Goal: Transaction & Acquisition: Subscribe to service/newsletter

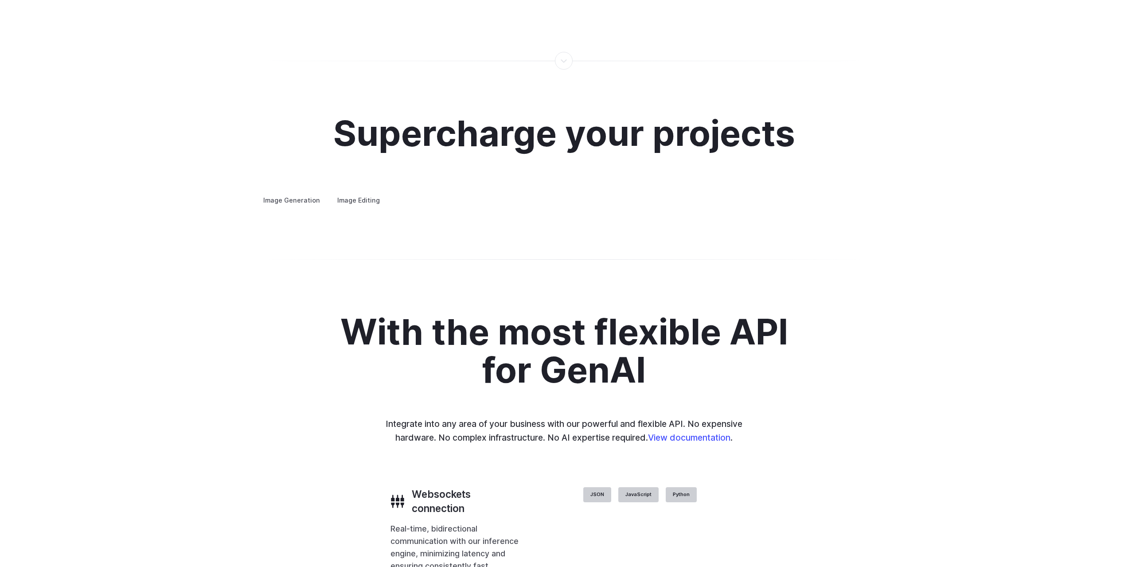
scroll to position [1654, 0]
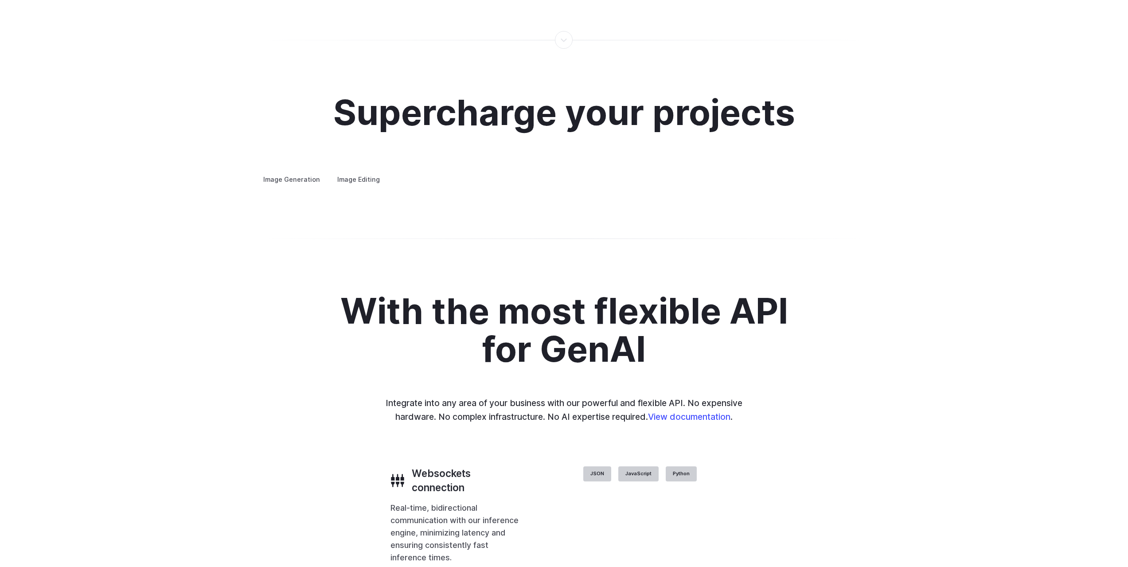
click at [374, 172] on label "Image Editing" at bounding box center [359, 180] width 58 height 16
click at [304, 172] on label "Image Generation" at bounding box center [292, 180] width 72 height 16
click at [358, 178] on div "Image Generation Image Editing Custom avatars Create avatars in any style you d…" at bounding box center [564, 180] width 617 height 12
click at [353, 172] on label "Image Editing" at bounding box center [359, 180] width 58 height 16
click at [302, 172] on label "Image Generation" at bounding box center [292, 180] width 72 height 16
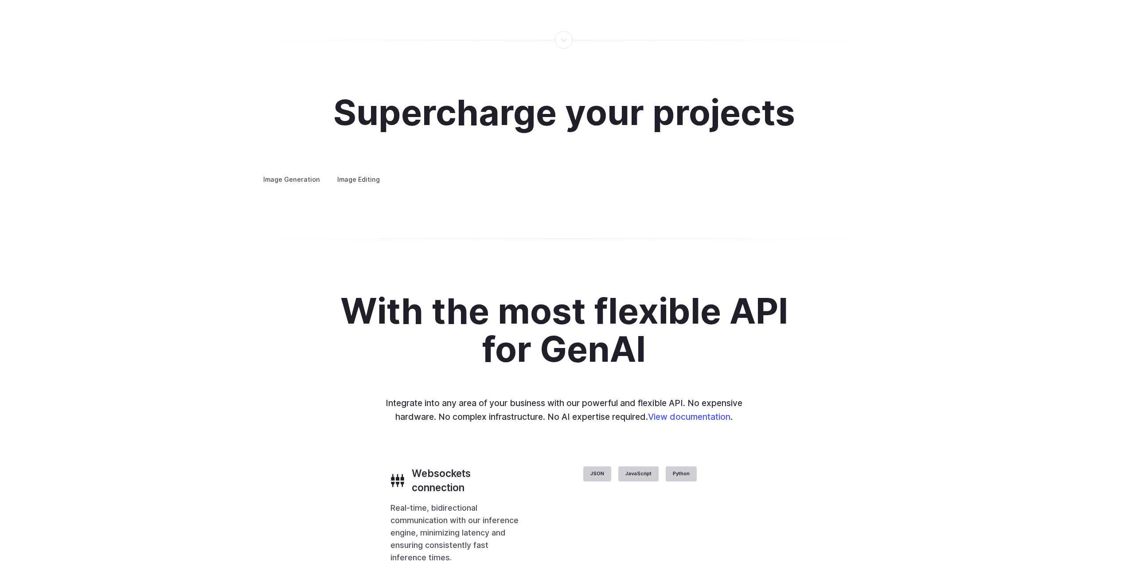
click at [0, 0] on details "Product design Quickly design and visualize new product lines, accessories, or …" at bounding box center [0, 0] width 0 height 0
click at [0, 0] on h3 "Product design" at bounding box center [0, 0] width 0 height 0
click at [0, 0] on summary "Concept design" at bounding box center [0, 0] width 0 height 0
click at [0, 0] on h3 "Custom avatars" at bounding box center [0, 0] width 0 height 0
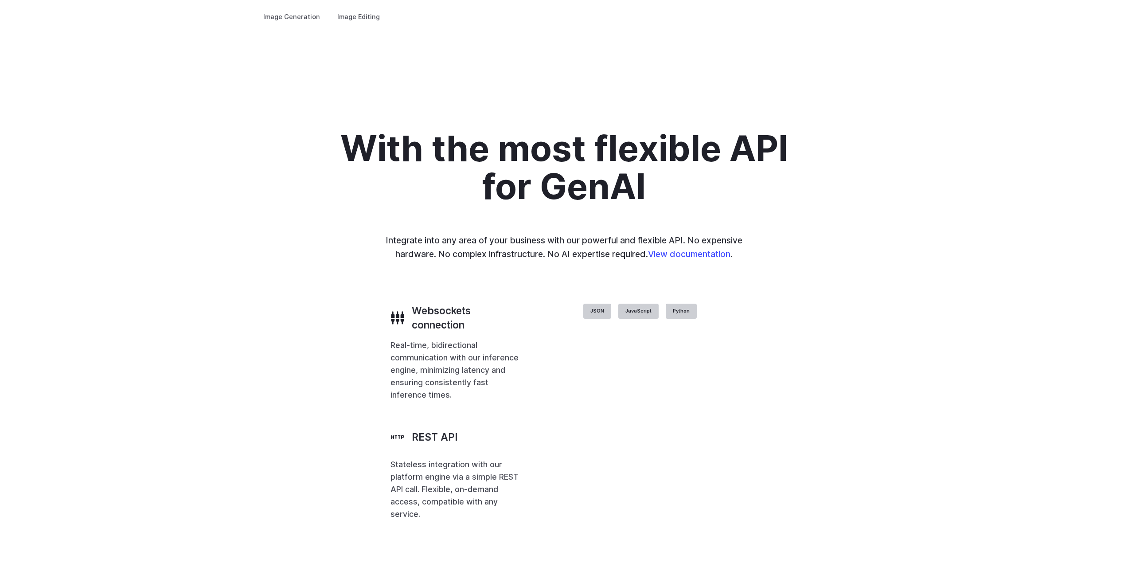
scroll to position [1825, 0]
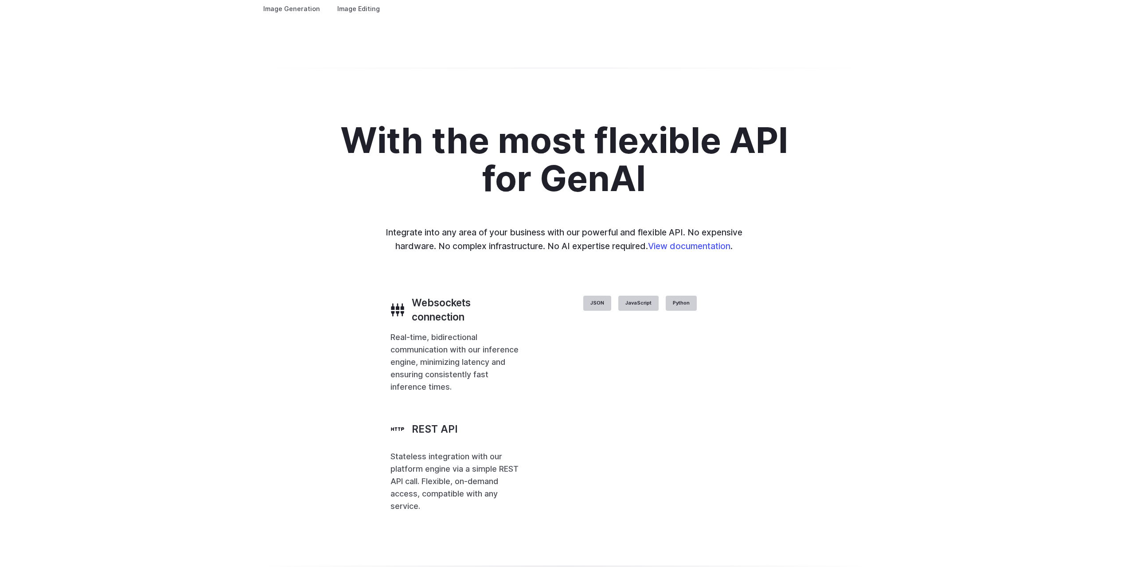
click at [0, 0] on summary "Product design" at bounding box center [0, 0] width 0 height 0
click at [0, 0] on details "Product design Quickly design and visualize new product lines, accessories, or …" at bounding box center [0, 0] width 0 height 0
click at [0, 0] on summary "Architecture" at bounding box center [0, 0] width 0 height 0
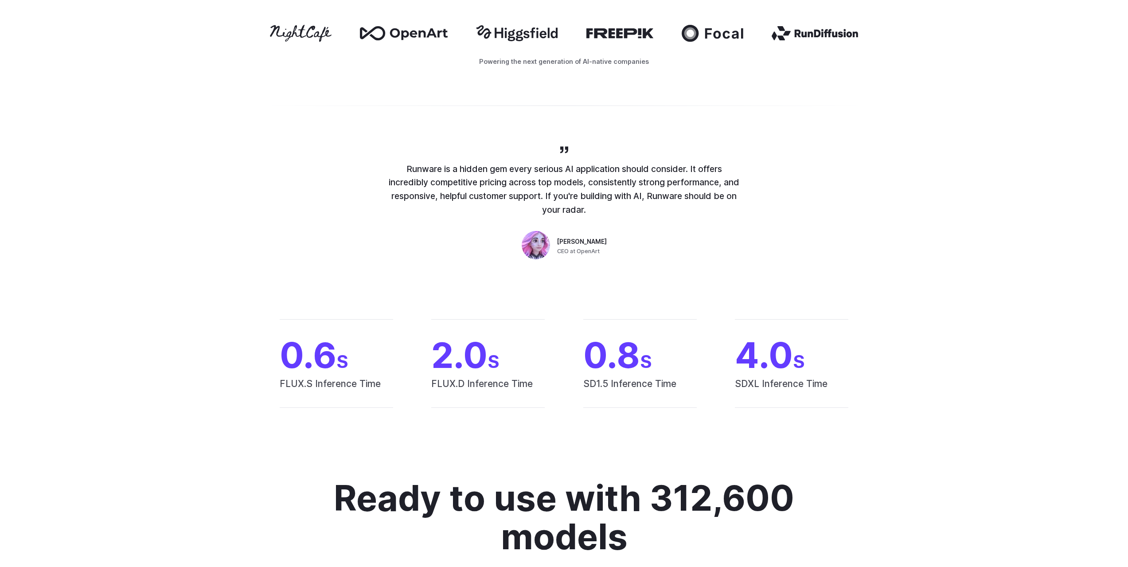
scroll to position [0, 0]
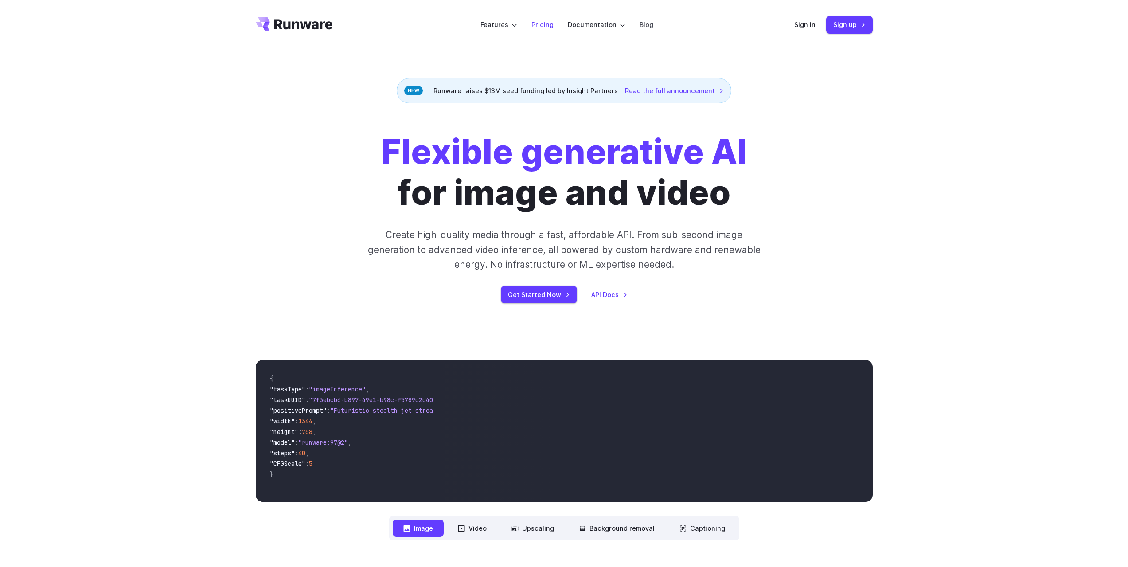
click at [547, 19] on li "Pricing" at bounding box center [542, 24] width 36 height 24
click at [543, 30] on li "Pricing" at bounding box center [542, 24] width 36 height 24
click at [545, 26] on link "Pricing" at bounding box center [542, 25] width 22 height 10
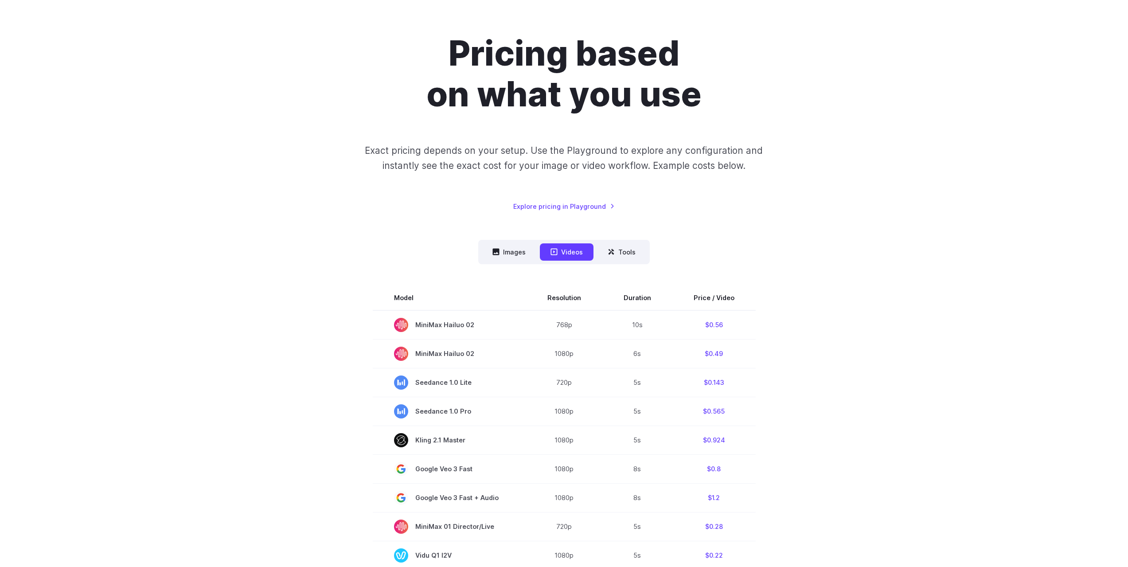
scroll to position [59, 0]
click at [513, 250] on button "Images" at bounding box center [509, 251] width 55 height 17
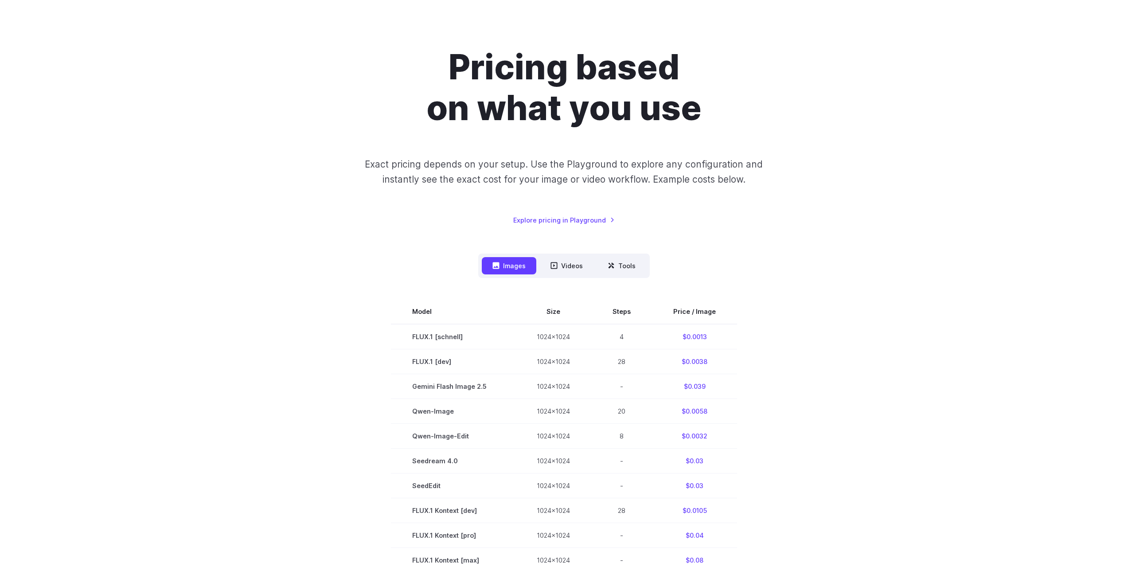
scroll to position [0, 0]
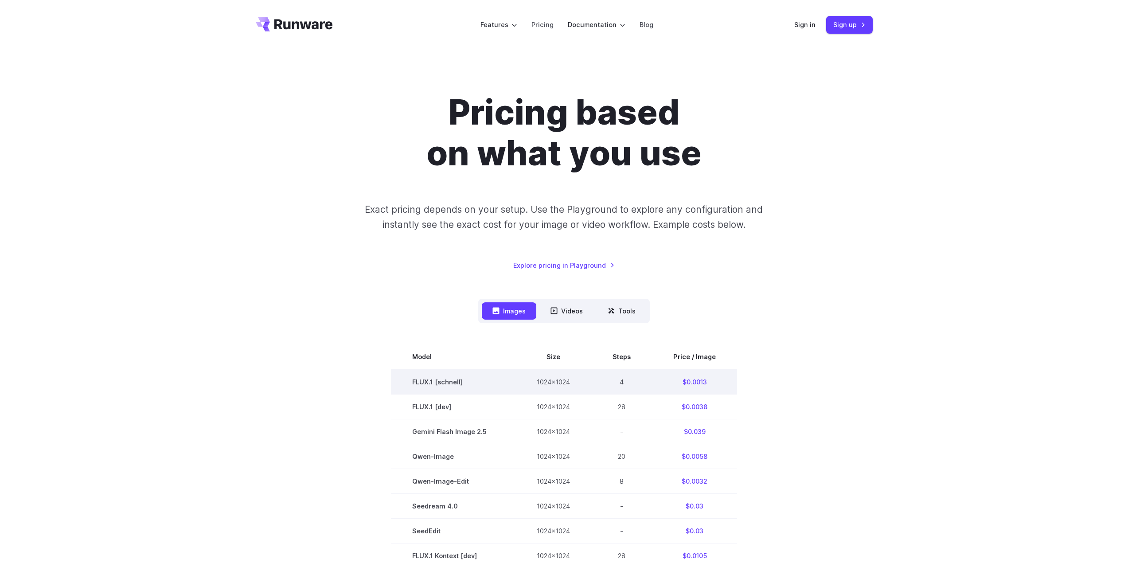
click at [691, 386] on td "$0.0013" at bounding box center [694, 381] width 85 height 25
drag, startPoint x: 686, startPoint y: 382, endPoint x: 716, endPoint y: 383, distance: 30.1
click at [716, 383] on td "$0.0013" at bounding box center [694, 381] width 85 height 25
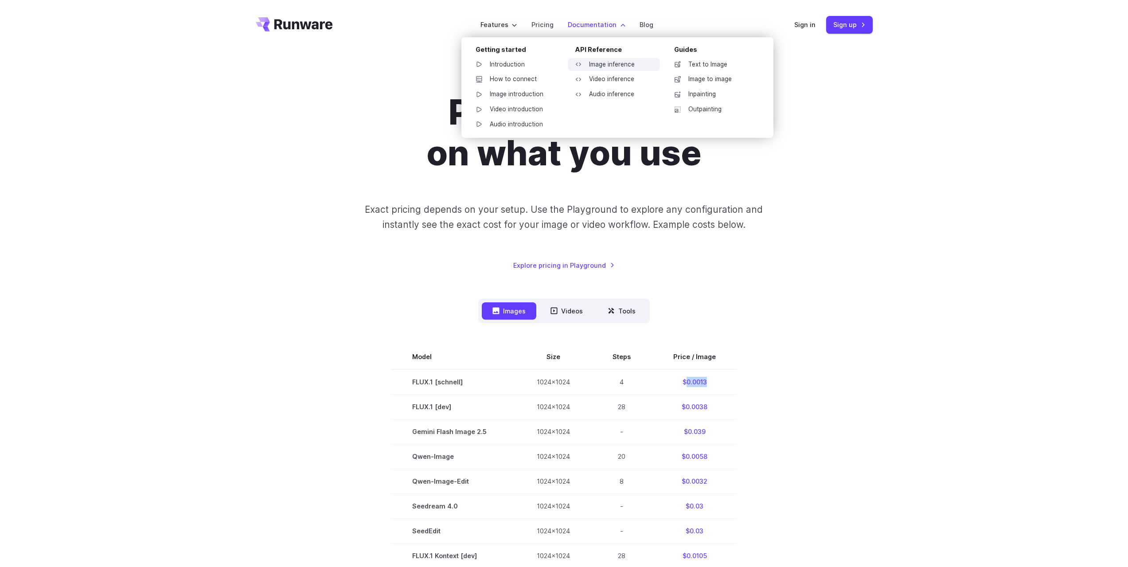
click at [599, 68] on link "Image inference" at bounding box center [614, 64] width 92 height 13
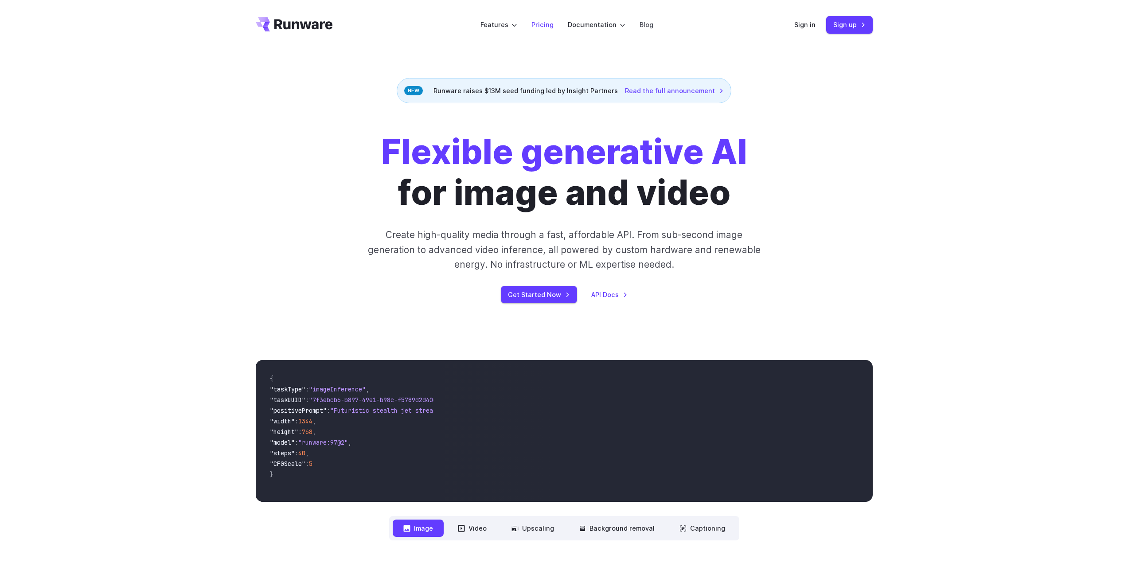
click at [541, 23] on link "Pricing" at bounding box center [542, 25] width 22 height 10
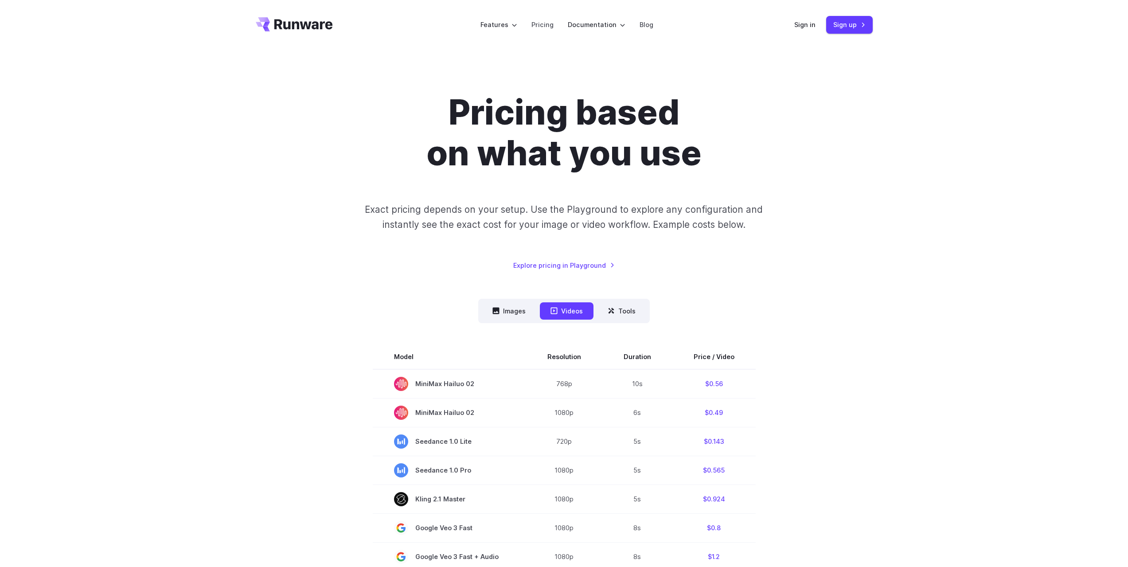
click at [794, 19] on header "Features Tasks Image generation Video generation Sonic Inference Engine™ Models…" at bounding box center [564, 25] width 638 height 50
click at [836, 26] on link "Sign up" at bounding box center [849, 24] width 47 height 17
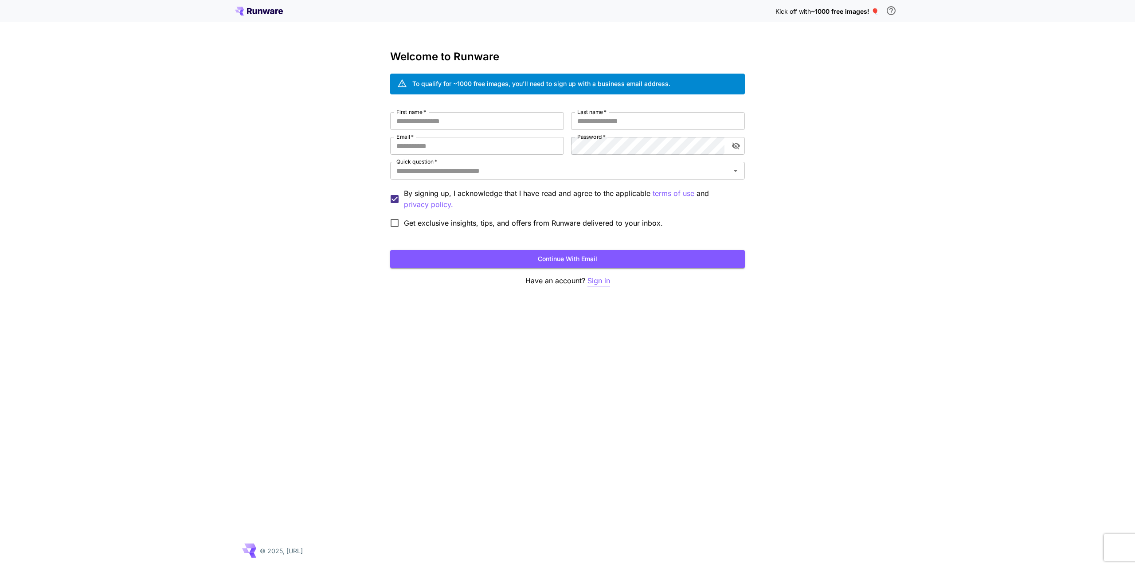
click at [598, 277] on p "Sign in" at bounding box center [598, 280] width 23 height 11
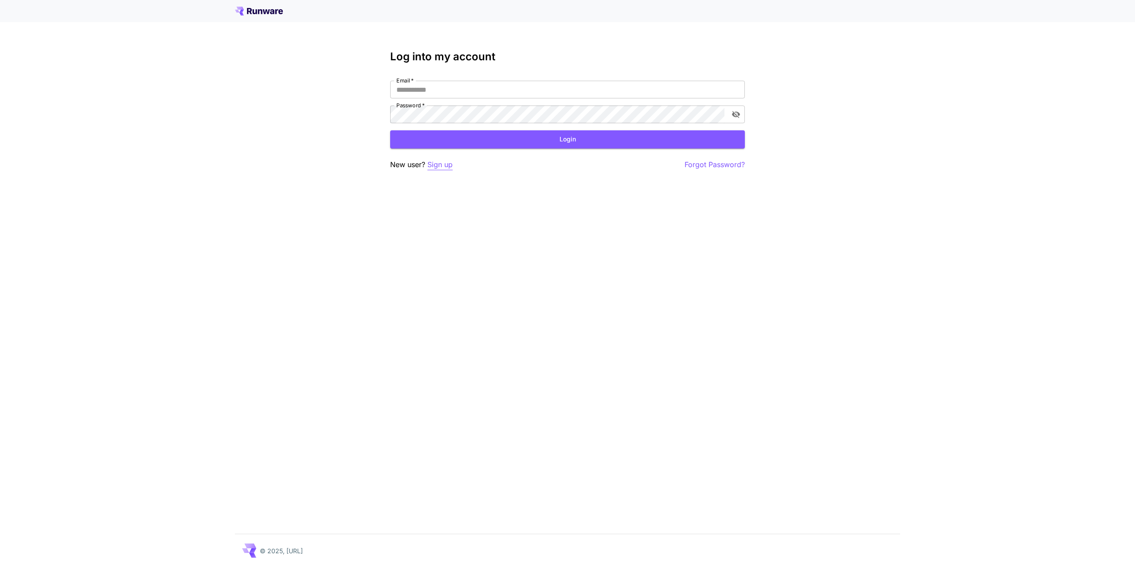
click at [436, 166] on p "Sign up" at bounding box center [439, 164] width 25 height 11
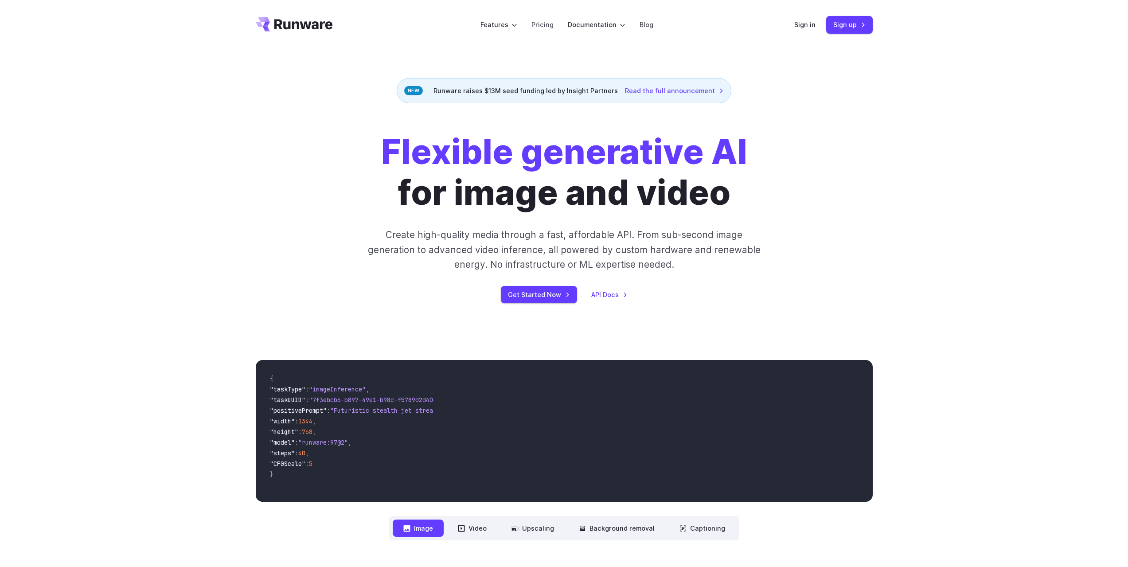
scroll to position [156, 0]
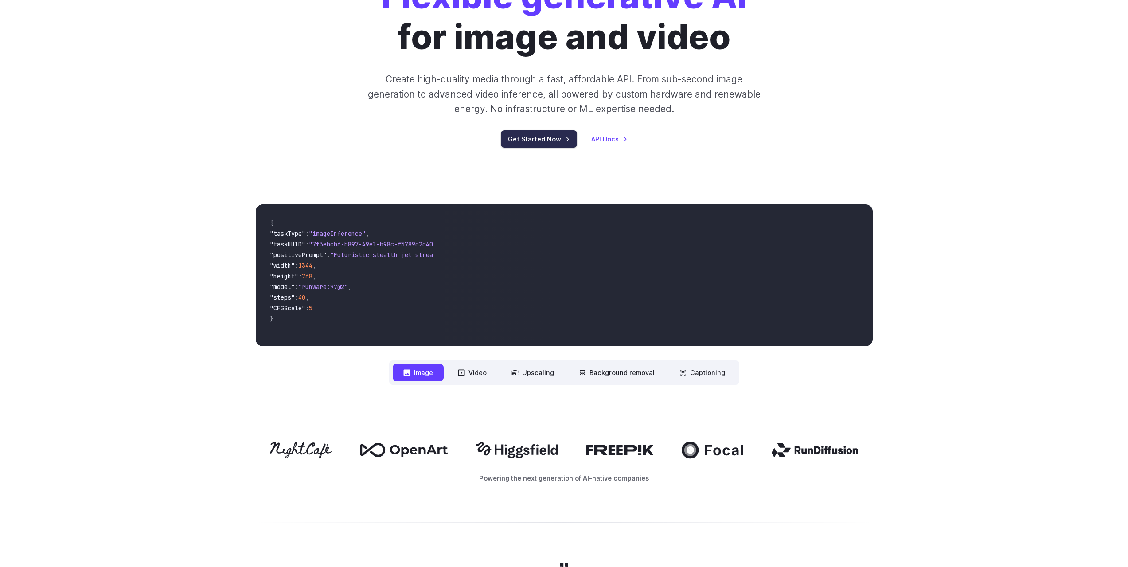
click at [536, 137] on link "Get Started Now" at bounding box center [539, 138] width 76 height 17
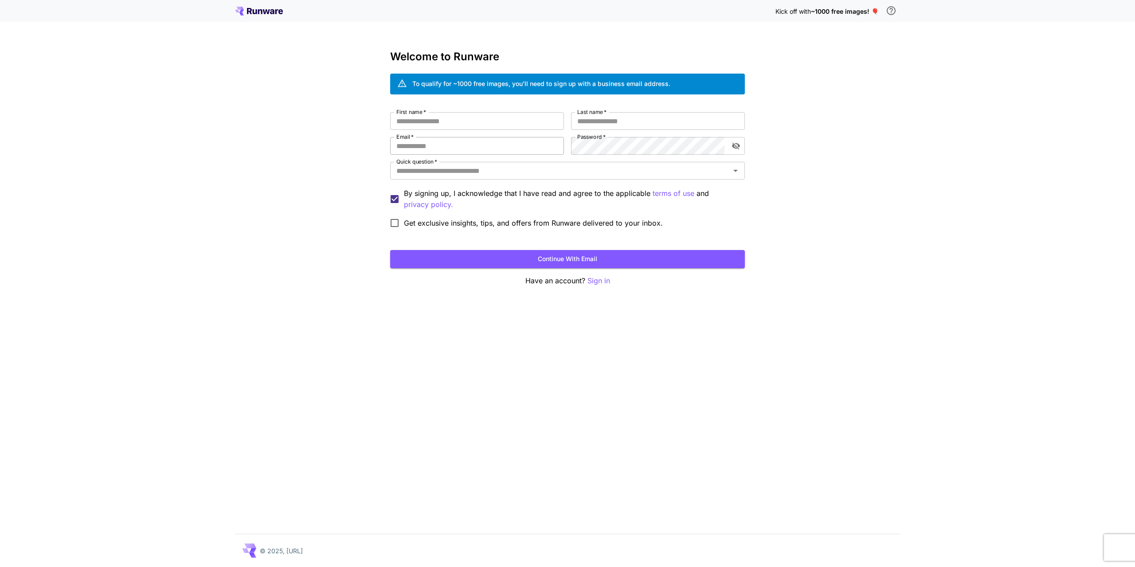
click at [492, 146] on input "Email   *" at bounding box center [477, 146] width 174 height 18
click at [471, 123] on input "First name   *" at bounding box center [477, 121] width 174 height 18
type input "*"
type input "***"
type input "**"
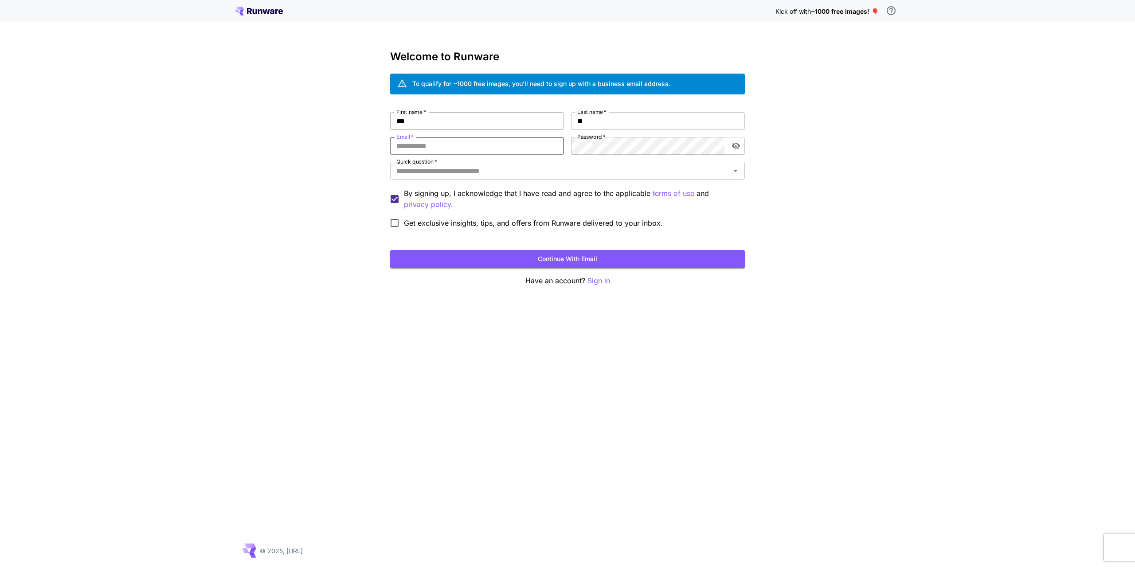
type input "*"
type input "**********"
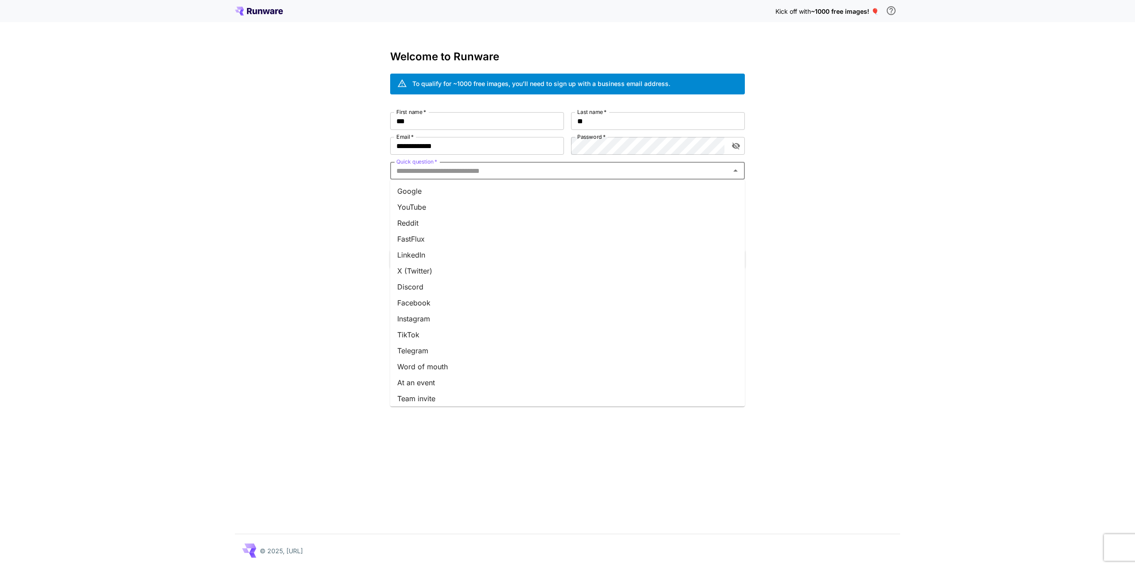
click at [479, 169] on input "Quick question   *" at bounding box center [560, 170] width 335 height 12
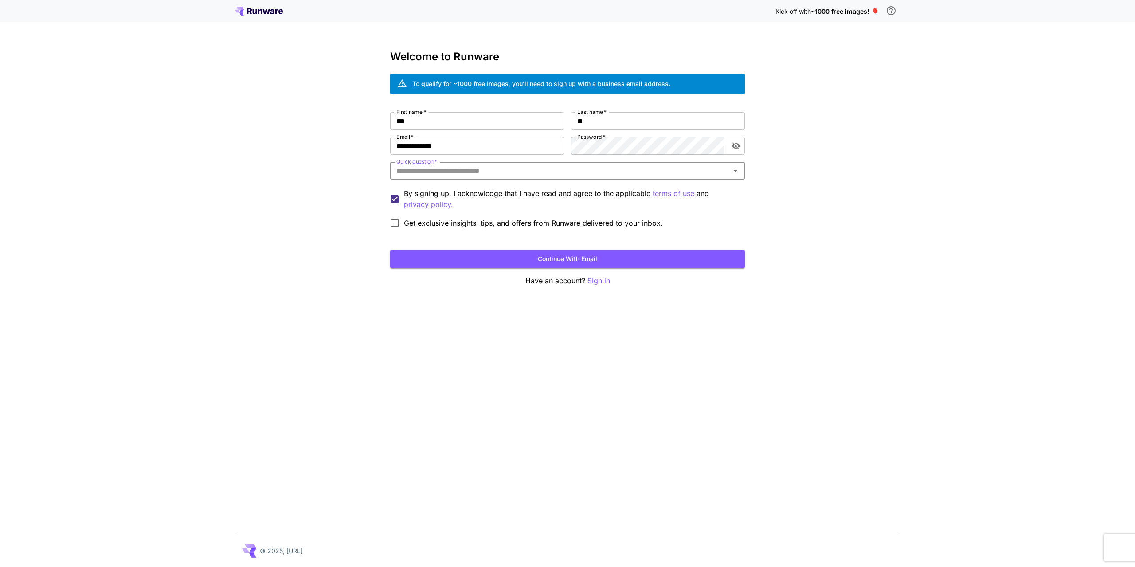
click at [479, 169] on input "Quick question   *" at bounding box center [560, 170] width 335 height 12
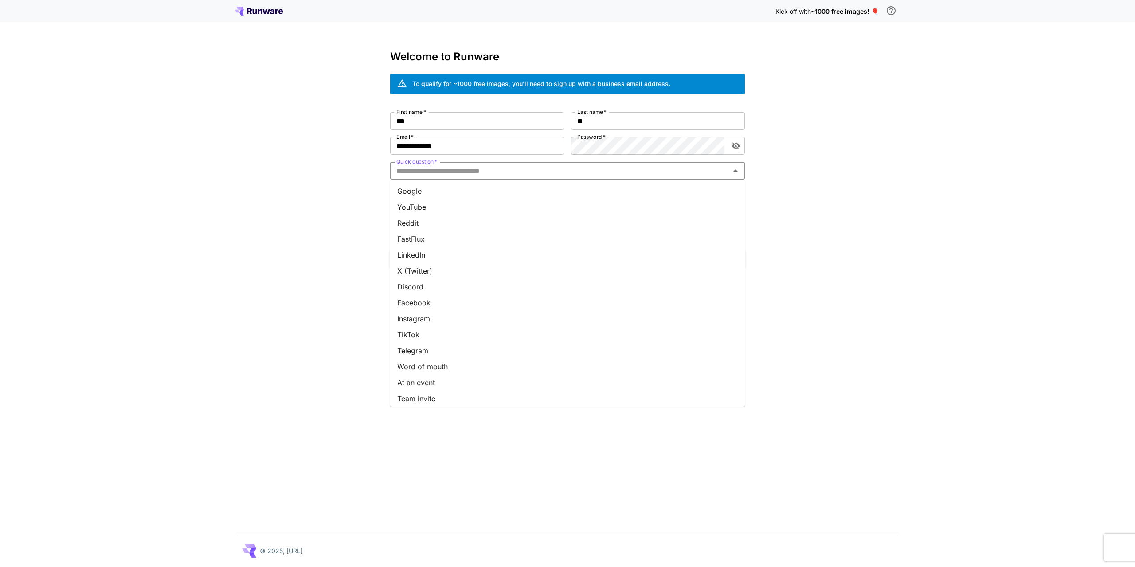
click at [425, 194] on li "Google" at bounding box center [567, 191] width 355 height 16
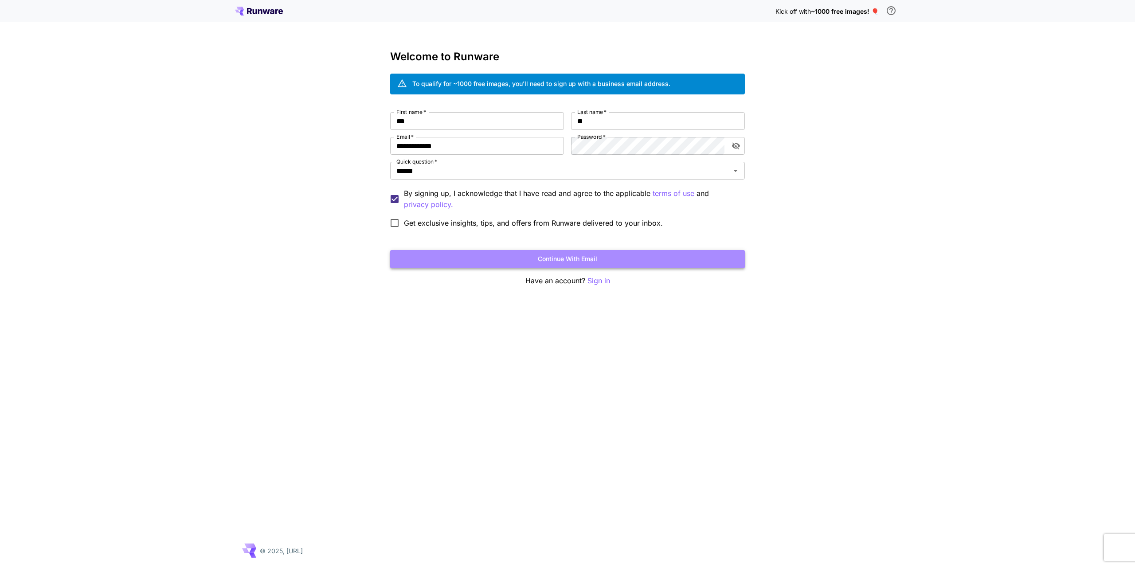
click at [503, 258] on button "Continue with email" at bounding box center [567, 259] width 355 height 18
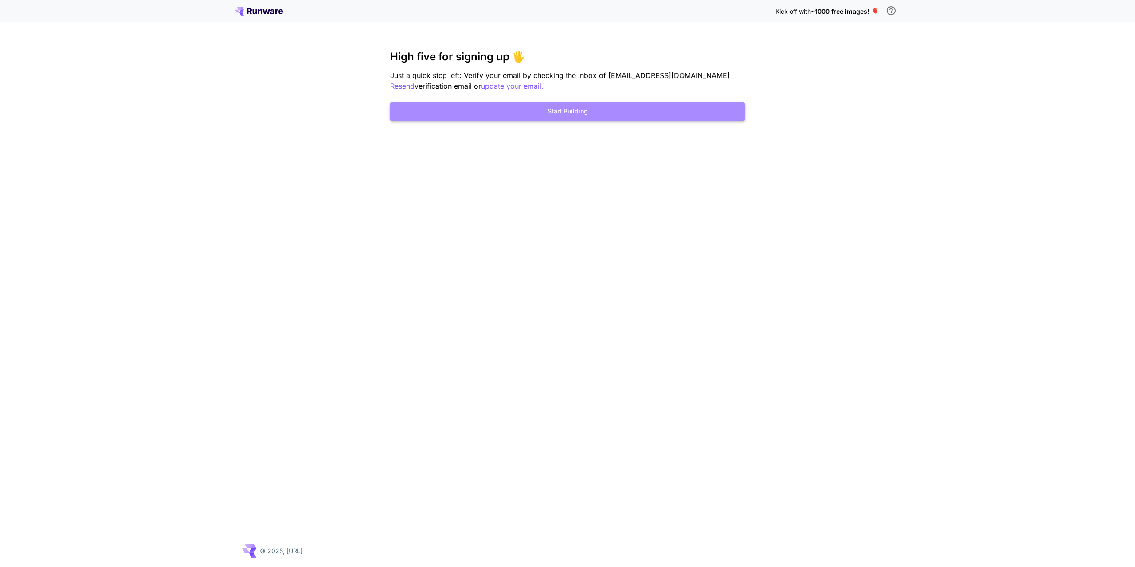
click at [530, 112] on button "Start Building" at bounding box center [567, 111] width 355 height 18
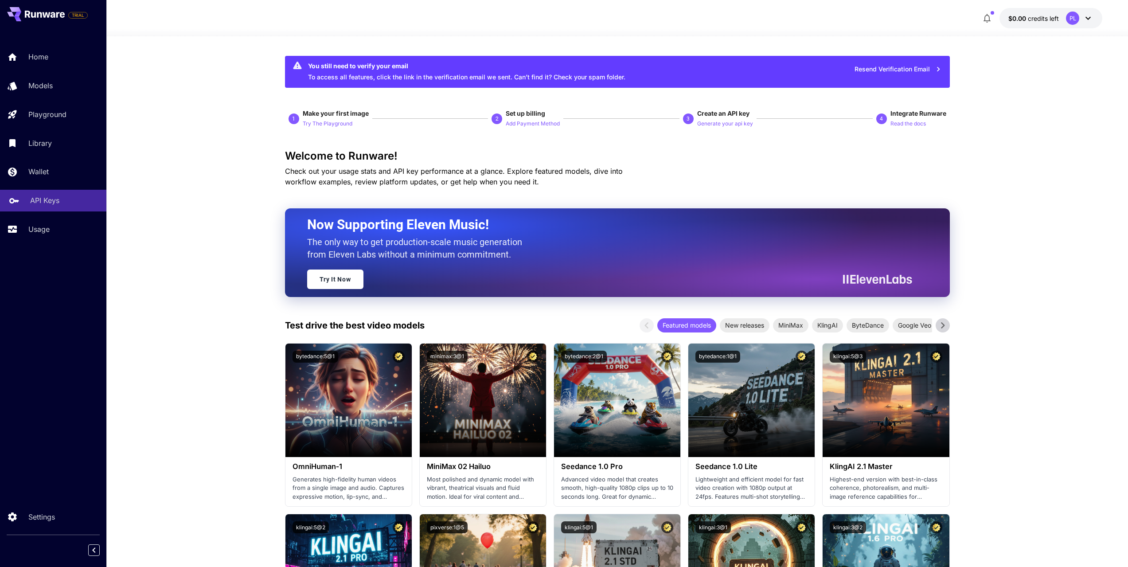
click at [31, 203] on p "API Keys" at bounding box center [44, 200] width 29 height 11
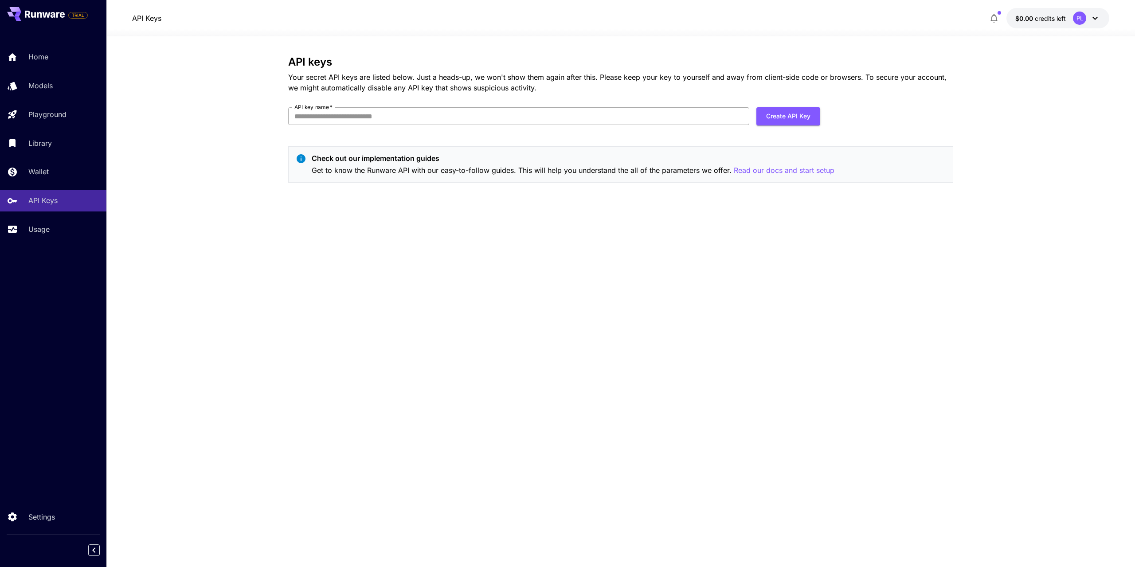
click at [477, 116] on input "API key name   *" at bounding box center [518, 116] width 461 height 18
type input "*******"
click at [793, 120] on button "Create API Key" at bounding box center [788, 116] width 64 height 18
click at [51, 58] on div "Home" at bounding box center [64, 56] width 69 height 11
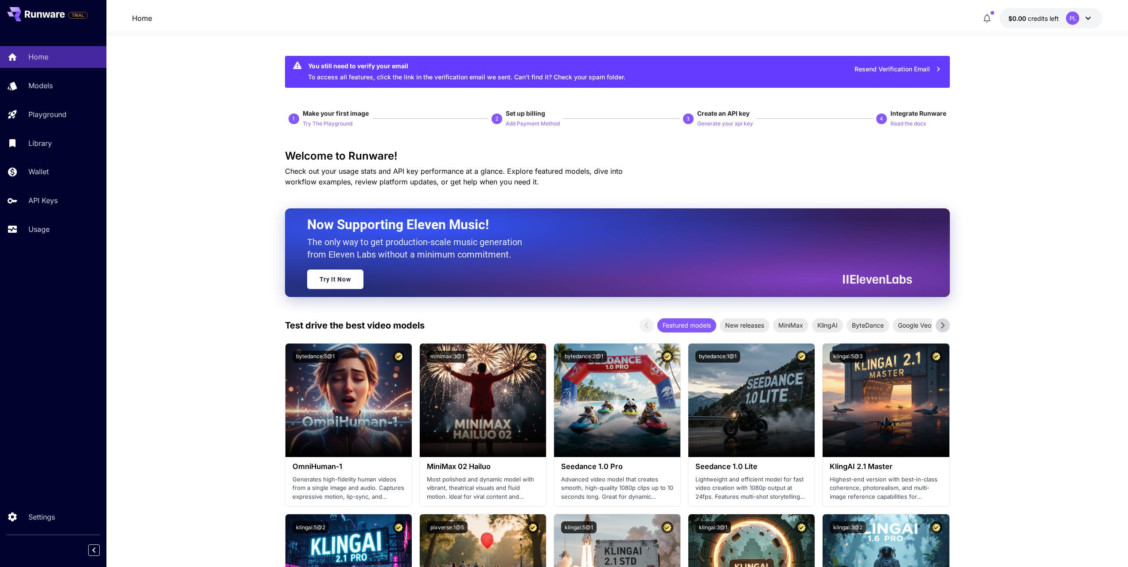
click at [941, 70] on icon "button" at bounding box center [939, 69] width 10 height 10
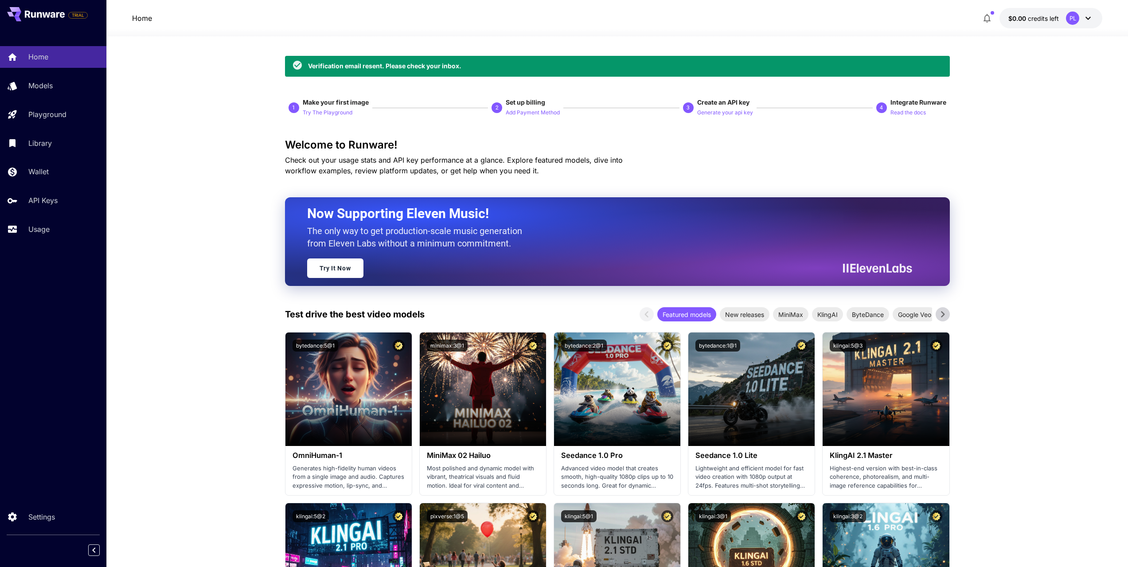
click at [1041, 16] on span "credits left" at bounding box center [1043, 19] width 31 height 8
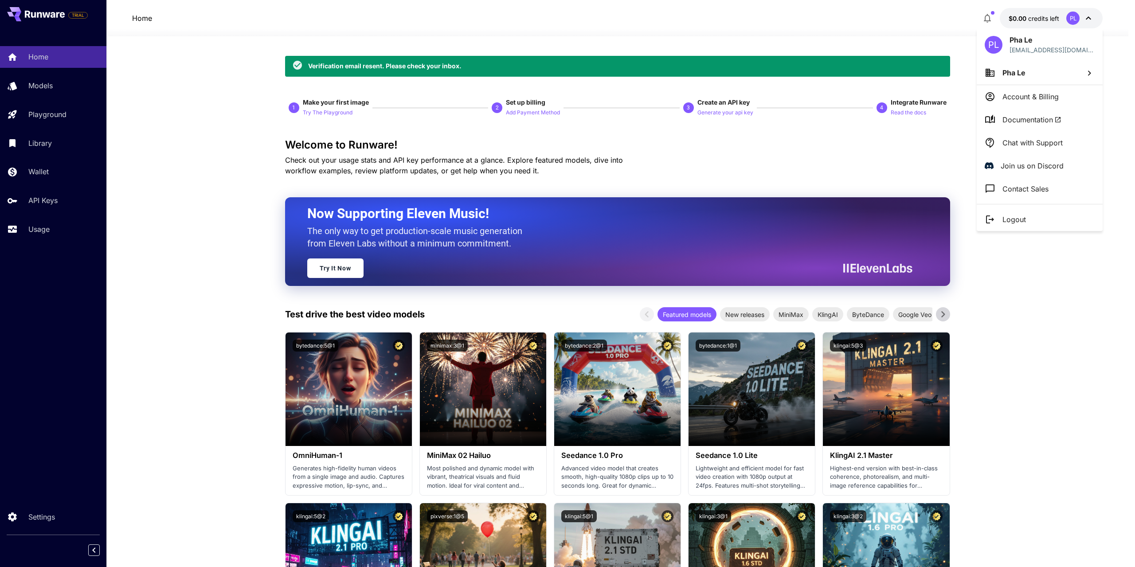
click at [1009, 90] on li "Account & Billing" at bounding box center [1040, 96] width 126 height 23
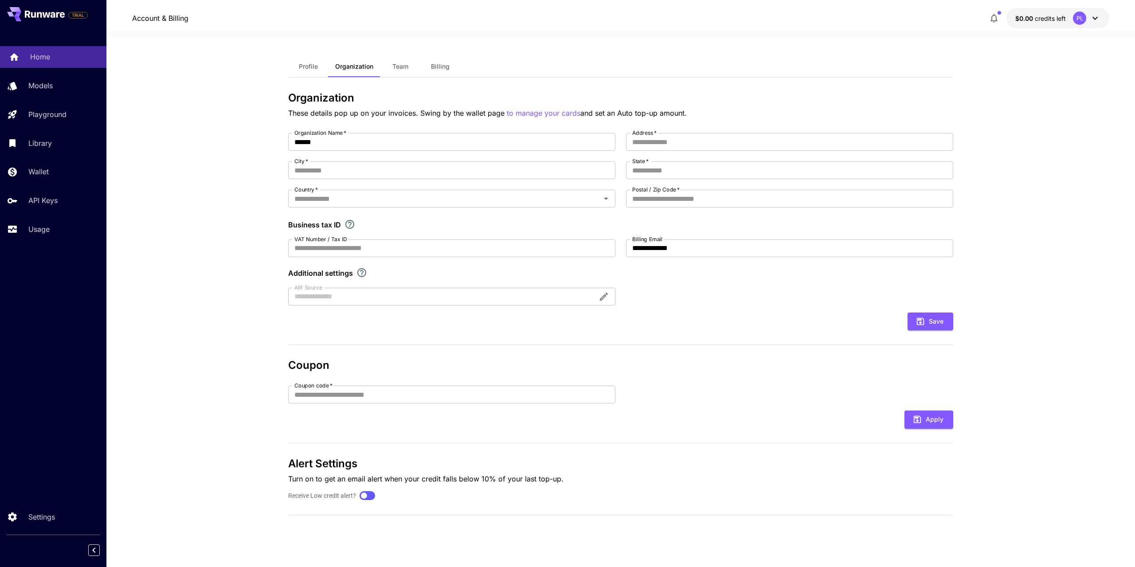
click at [27, 67] on link "Home" at bounding box center [53, 57] width 106 height 22
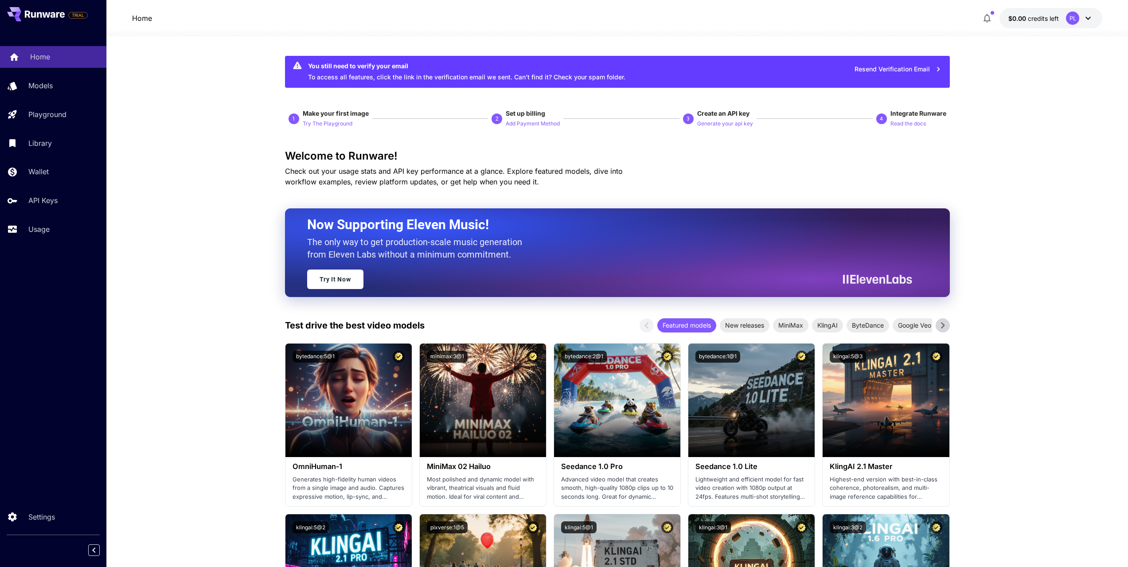
click at [35, 57] on p "Home" at bounding box center [40, 56] width 20 height 11
click at [941, 69] on icon "button" at bounding box center [939, 69] width 10 height 10
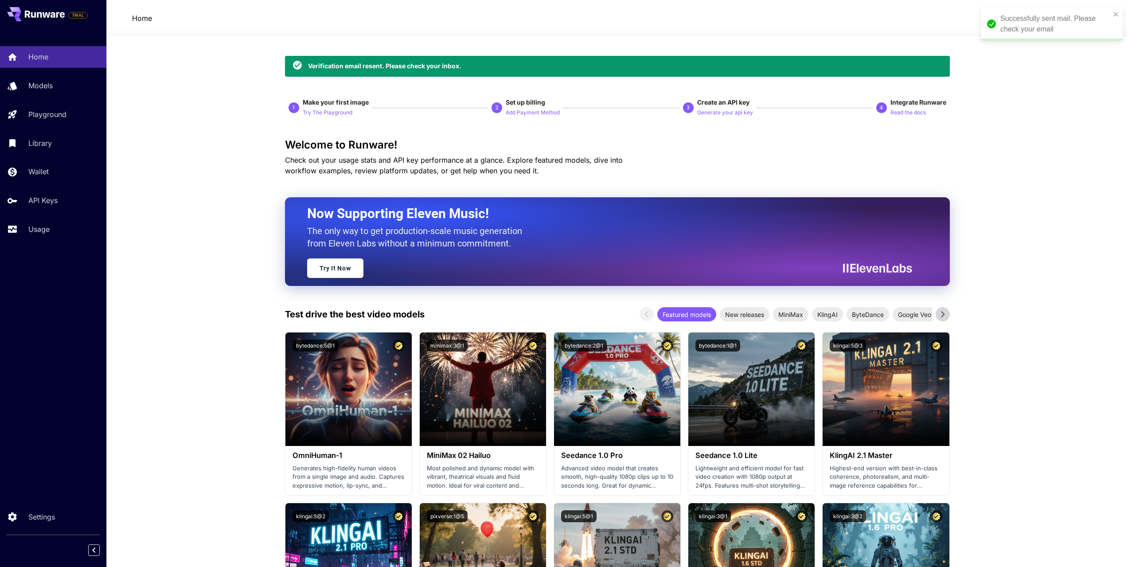
click at [1112, 16] on div "Successfully sent mail. Please check your email" at bounding box center [1049, 24] width 129 height 27
click at [1117, 15] on icon "close" at bounding box center [1116, 14] width 6 height 7
click at [1080, 19] on div "PL" at bounding box center [1079, 18] width 27 height 13
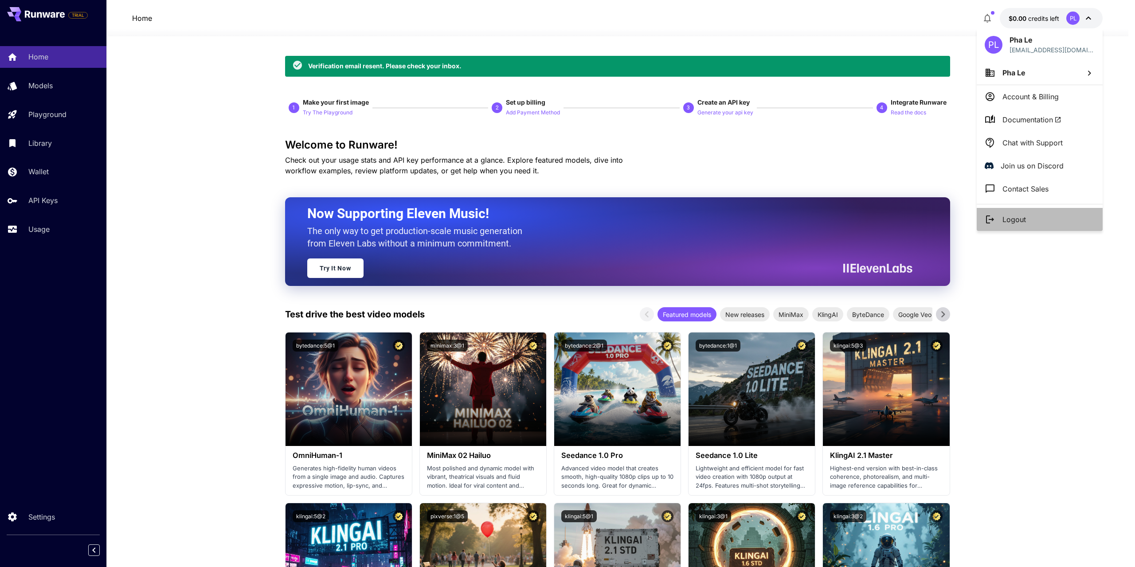
click at [1026, 218] on li "Logout" at bounding box center [1040, 219] width 126 height 23
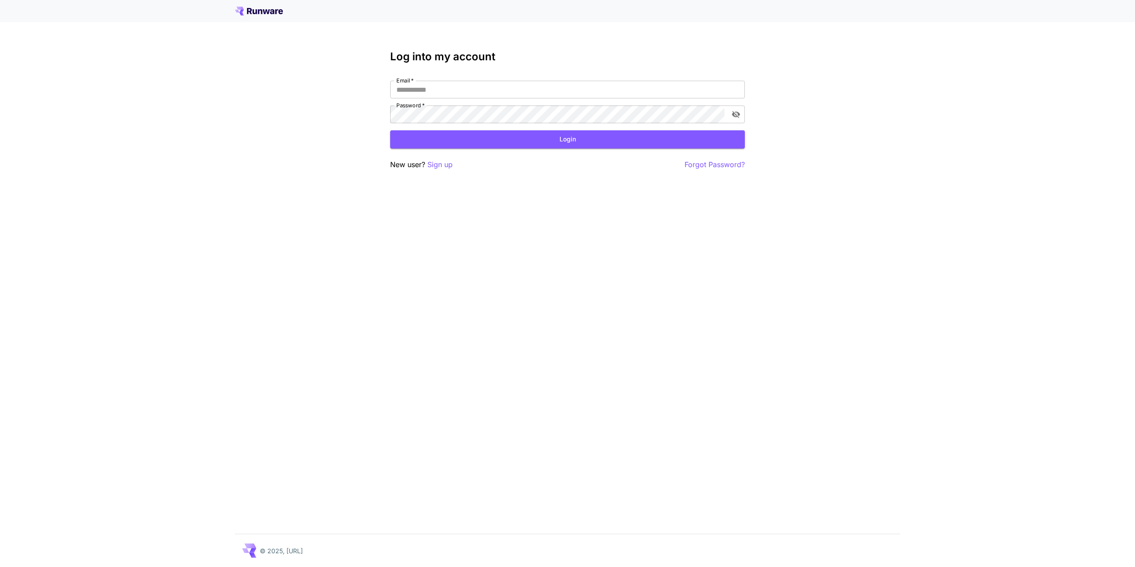
type input "**********"
drag, startPoint x: 293, startPoint y: 14, endPoint x: 248, endPoint y: 13, distance: 45.2
click at [248, 13] on div at bounding box center [567, 11] width 665 height 9
click at [251, 11] on icon at bounding box center [249, 11] width 5 height 6
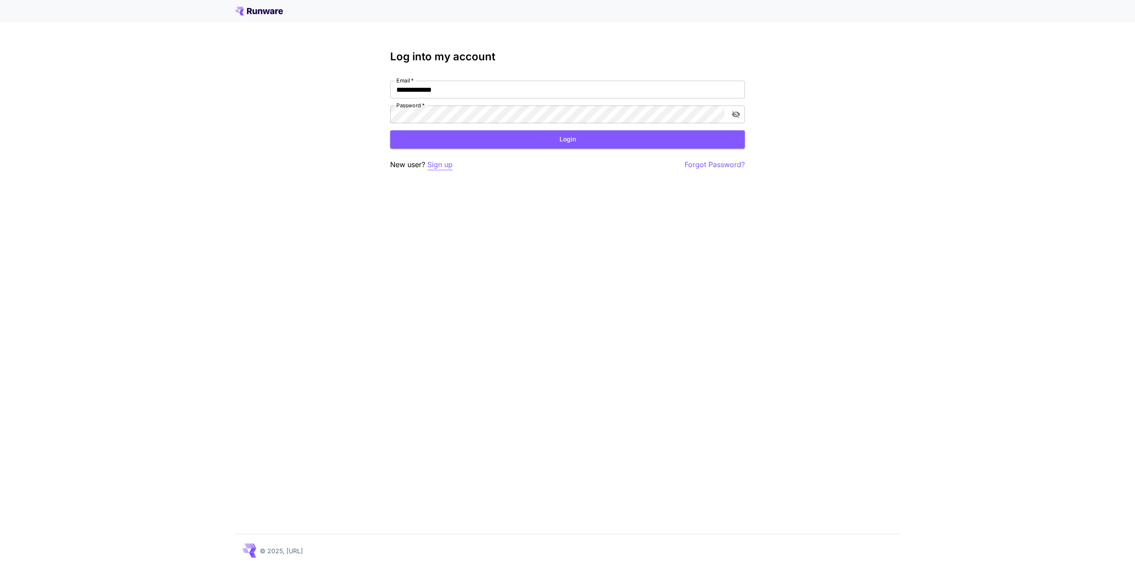
click at [433, 164] on p "Sign up" at bounding box center [439, 164] width 25 height 11
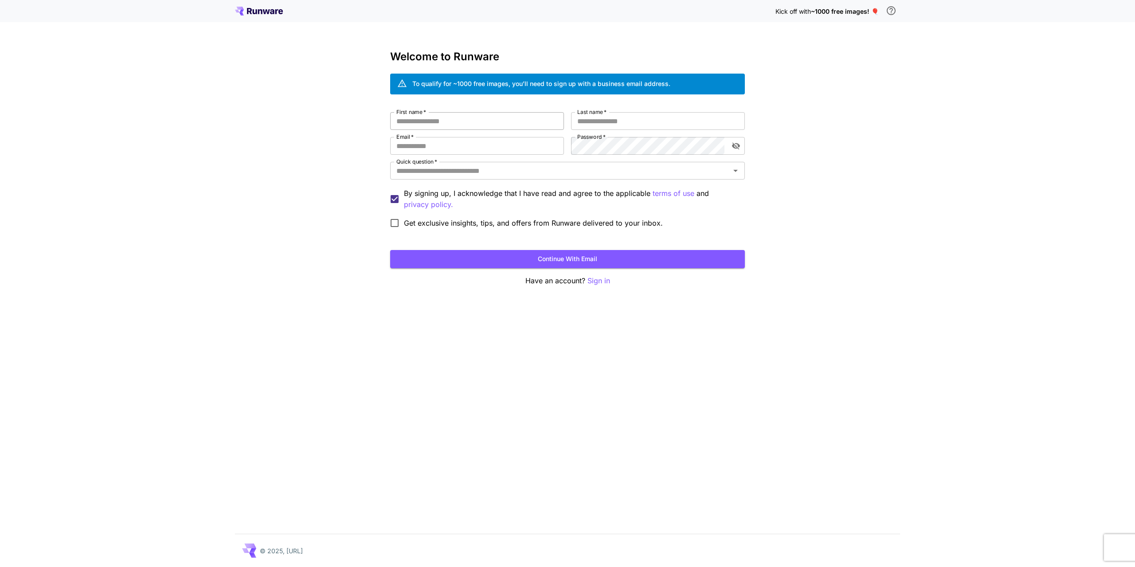
click at [434, 122] on input "First name   *" at bounding box center [477, 121] width 174 height 18
type input "***"
type input "**"
type input "**********"
click at [571, 145] on div "**********" at bounding box center [567, 172] width 355 height 120
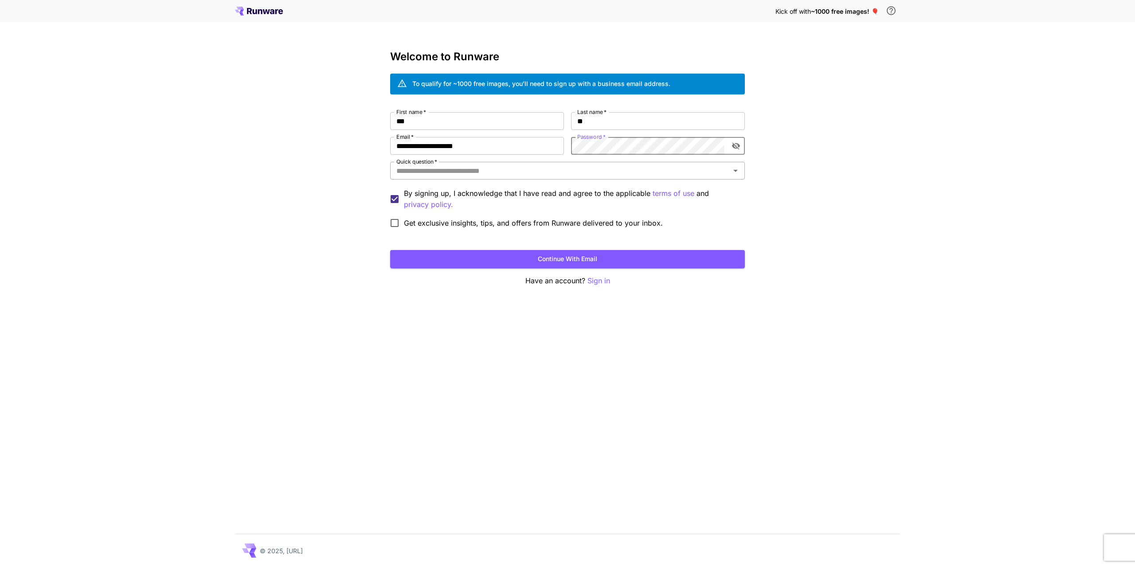
click at [441, 175] on input "Quick question   *" at bounding box center [560, 170] width 335 height 12
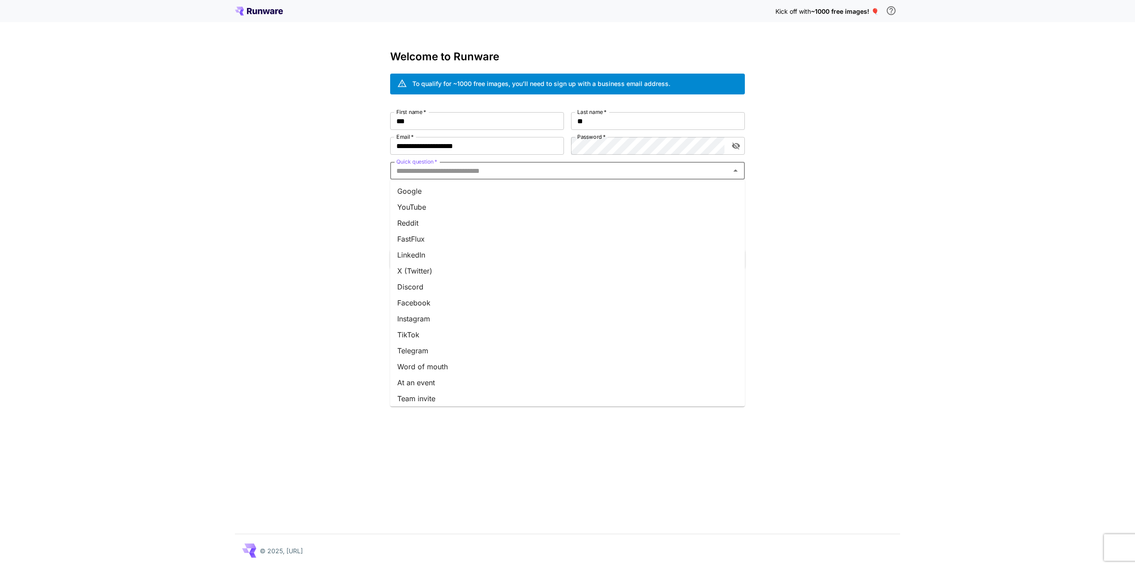
click at [426, 192] on li "Google" at bounding box center [567, 191] width 355 height 16
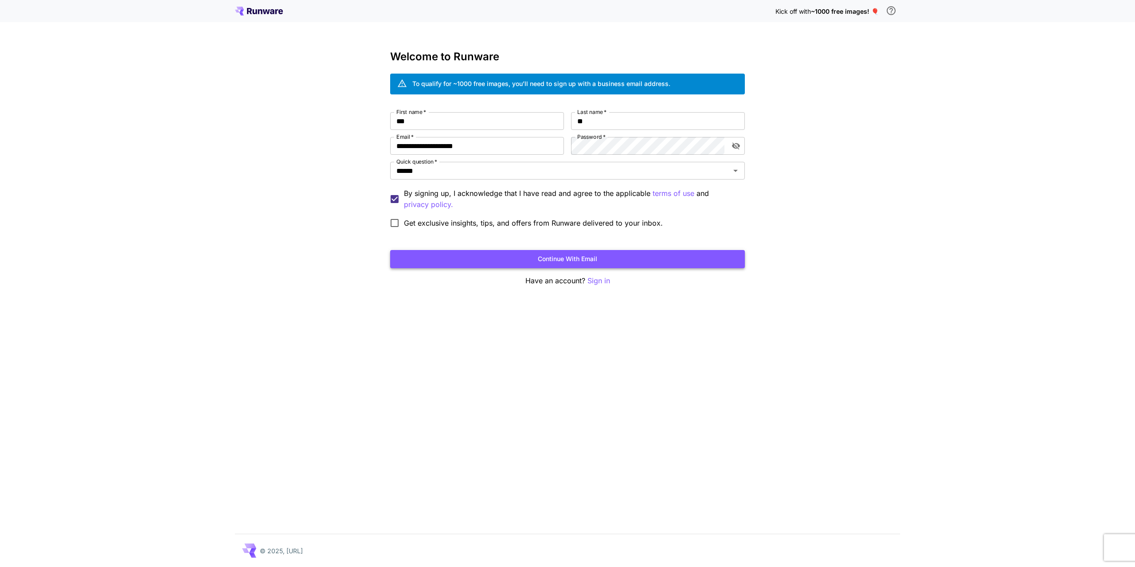
click at [473, 266] on button "Continue with email" at bounding box center [567, 259] width 355 height 18
click at [582, 152] on div "**********" at bounding box center [567, 172] width 355 height 120
click at [454, 258] on button "Continue with email" at bounding box center [567, 259] width 355 height 18
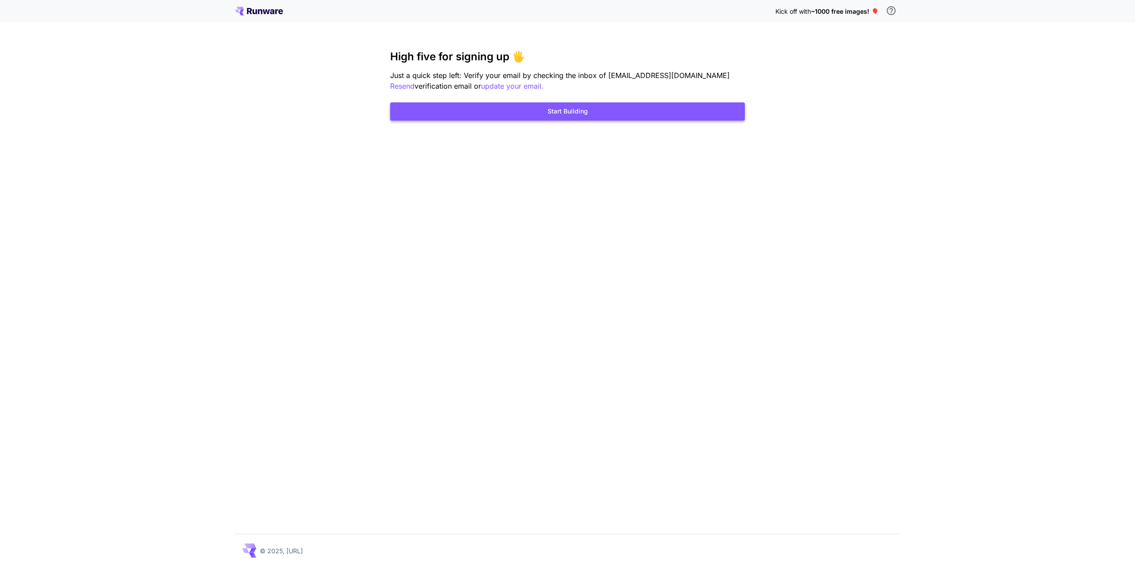
click at [627, 113] on button "Start Building" at bounding box center [567, 111] width 355 height 18
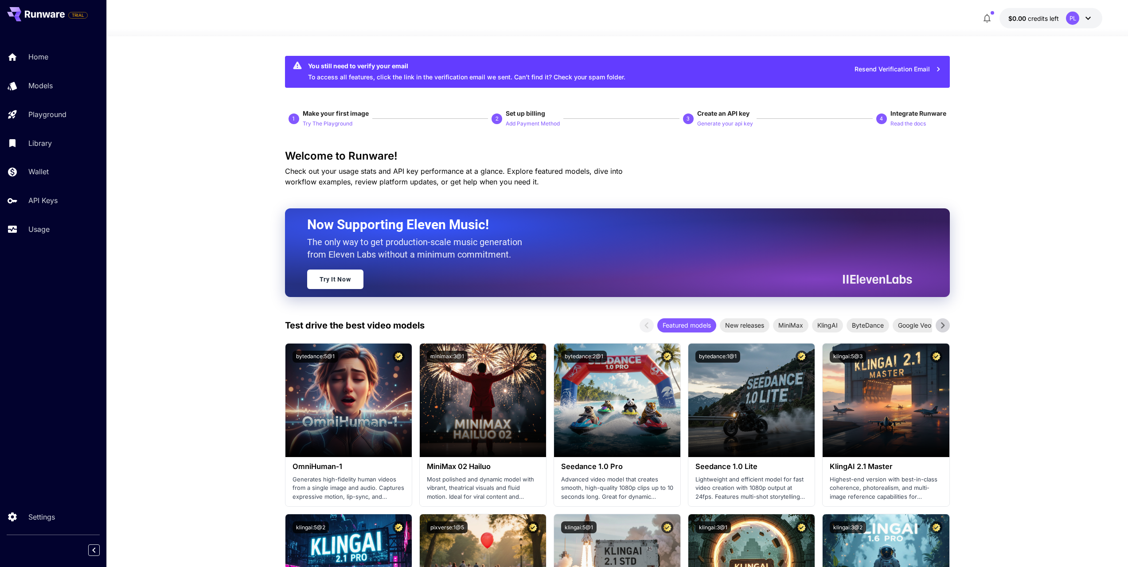
drag, startPoint x: 1010, startPoint y: 148, endPoint x: 1009, endPoint y: 155, distance: 6.3
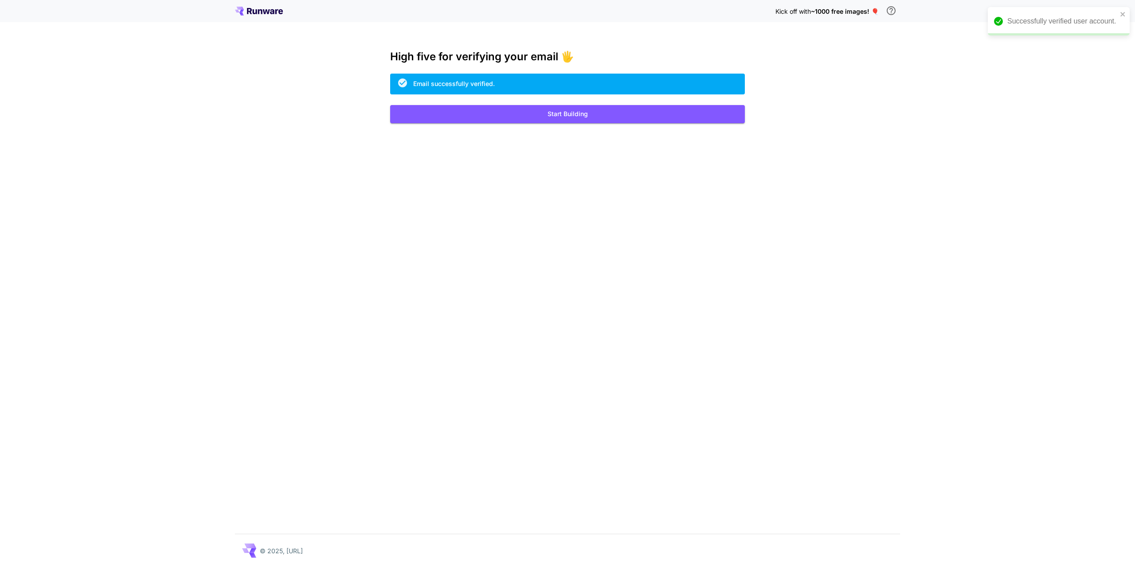
click at [874, 9] on span "~1000 free images! 🎈" at bounding box center [845, 12] width 68 height 8
click at [409, 112] on button "Start Building" at bounding box center [567, 114] width 355 height 18
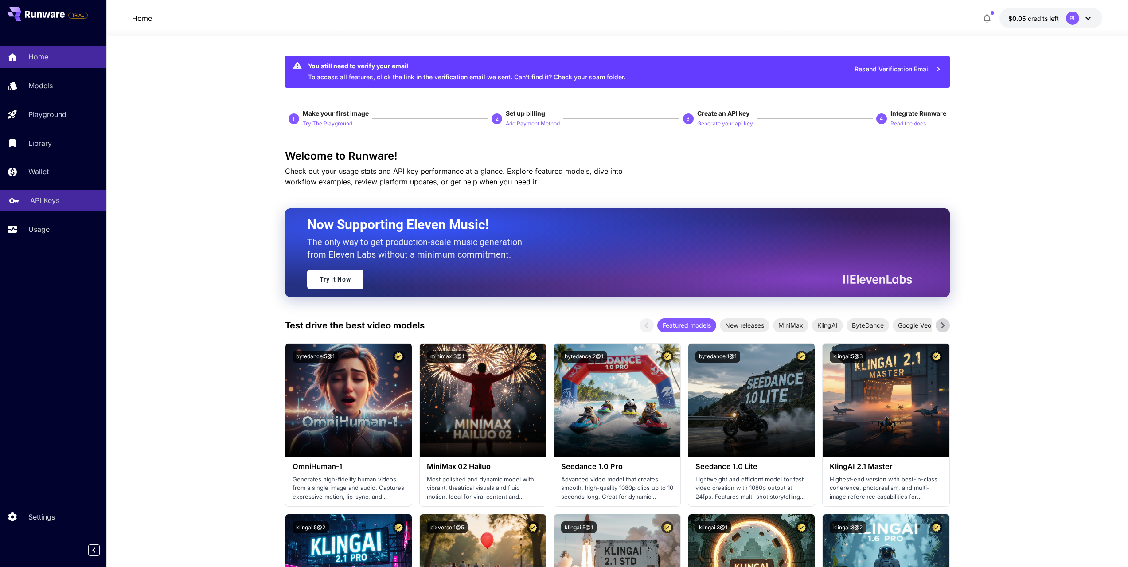
click at [38, 200] on p "API Keys" at bounding box center [44, 200] width 29 height 11
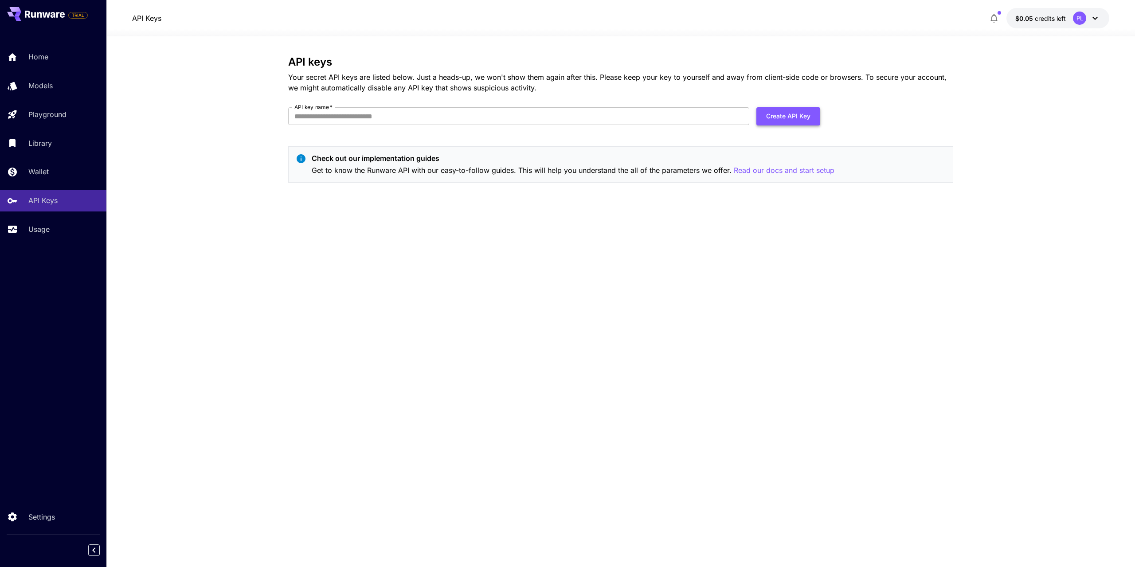
click at [780, 120] on button "Create API Key" at bounding box center [788, 116] width 64 height 18
click at [336, 114] on input "API key name   *" at bounding box center [518, 116] width 461 height 18
type input "***"
click at [782, 103] on div "API keys Your secret API keys are listed below. Just a heads-up, we won't show …" at bounding box center [620, 123] width 665 height 134
click at [784, 116] on button "Create API Key" at bounding box center [788, 116] width 64 height 18
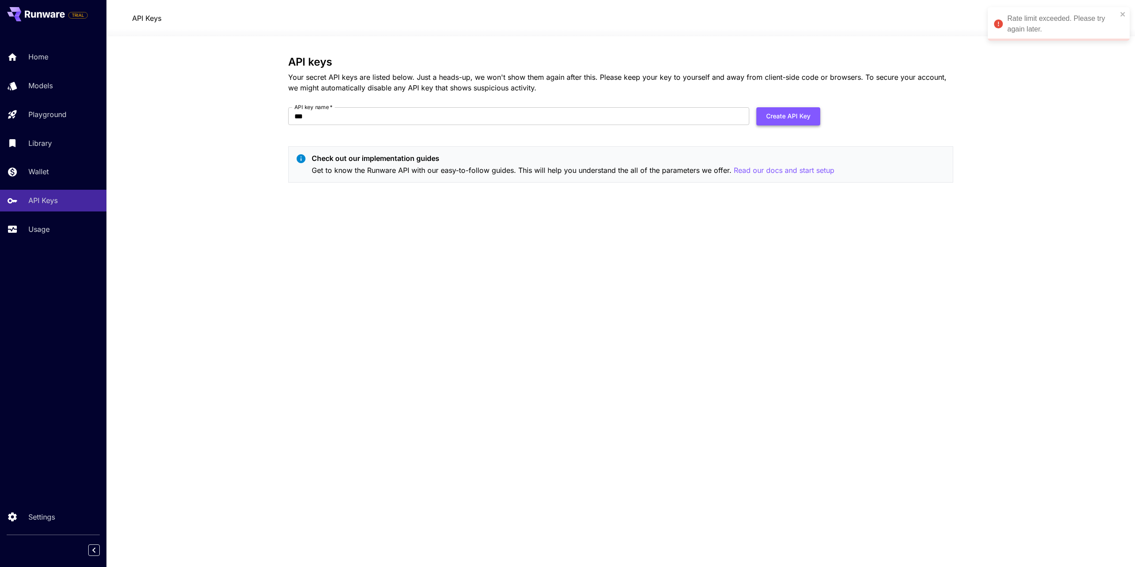
click at [781, 123] on button "Create API Key" at bounding box center [788, 116] width 64 height 18
click at [525, 99] on div "API keys Your secret API keys are listed below. Just a heads-up, we won't show …" at bounding box center [620, 123] width 665 height 134
click at [518, 108] on input "API key name   *" at bounding box center [518, 116] width 461 height 18
type input "*********"
click at [771, 119] on button "Create API Key" at bounding box center [788, 116] width 64 height 18
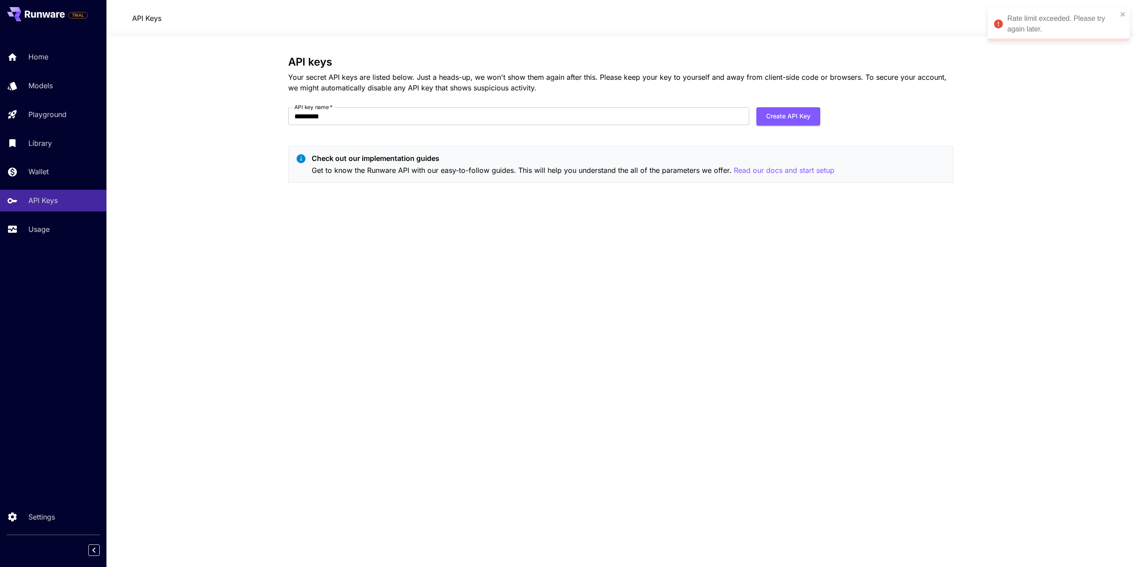
click at [1120, 16] on div "Rate limit exceeded. Please try again later." at bounding box center [1055, 24] width 129 height 27
click at [1118, 16] on div "Rate limit exceeded. Please try again later." at bounding box center [1063, 23] width 110 height 21
click at [1121, 15] on icon "close" at bounding box center [1123, 14] width 6 height 7
click at [1047, 49] on section "API keys Your secret API keys are listed below. Just a heads-up, we won't show …" at bounding box center [620, 301] width 1028 height 531
click at [1043, 17] on span "credits left" at bounding box center [1050, 19] width 31 height 8
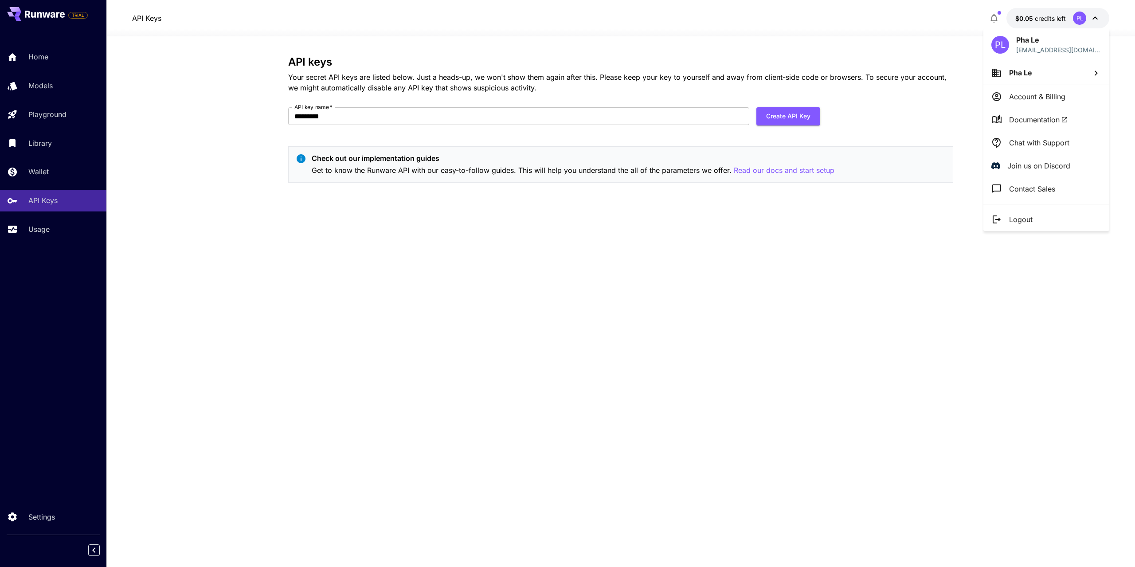
click at [1043, 17] on div at bounding box center [567, 283] width 1135 height 567
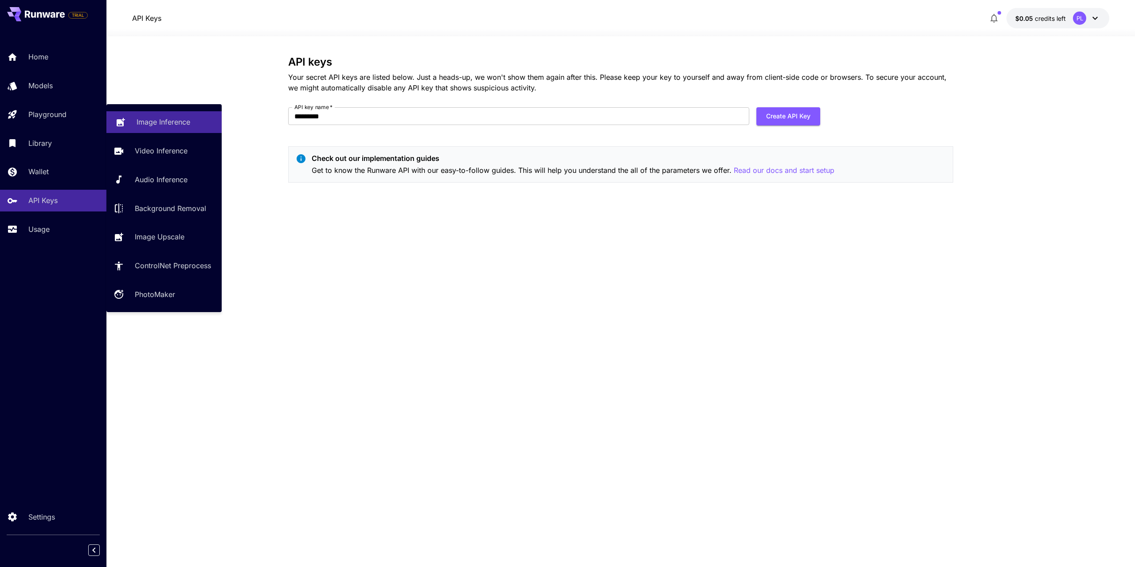
click at [163, 124] on p "Image Inference" at bounding box center [164, 122] width 54 height 11
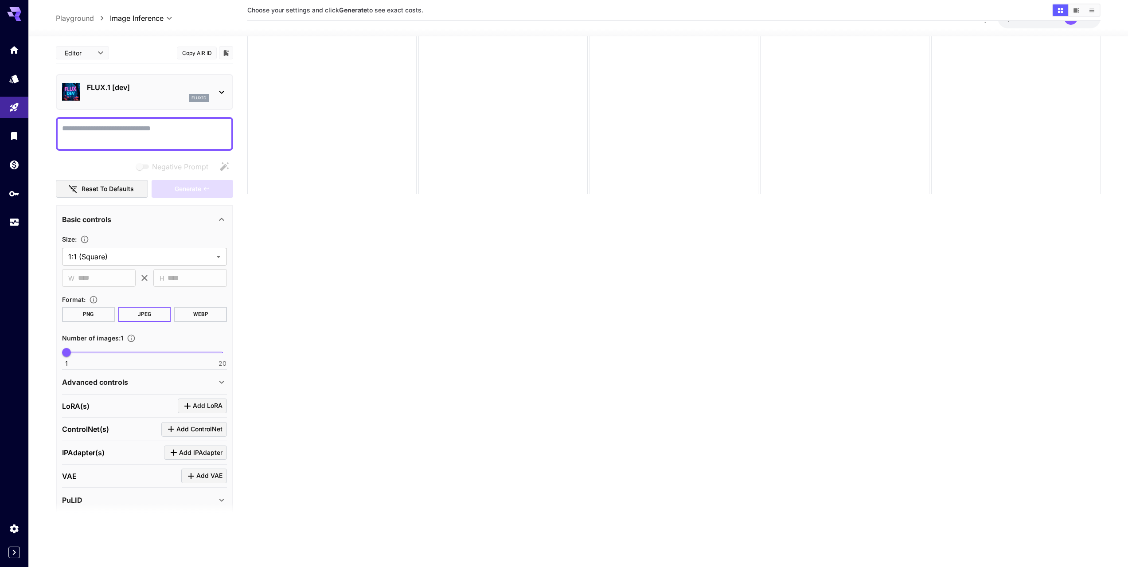
scroll to position [46, 0]
click at [135, 118] on div at bounding box center [144, 134] width 177 height 34
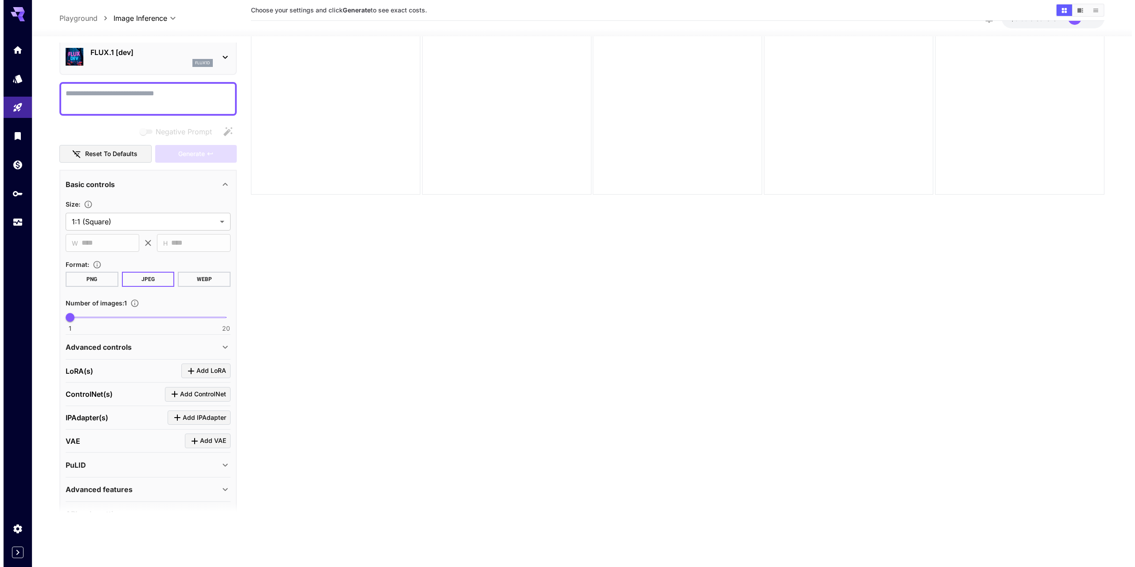
scroll to position [59, 0]
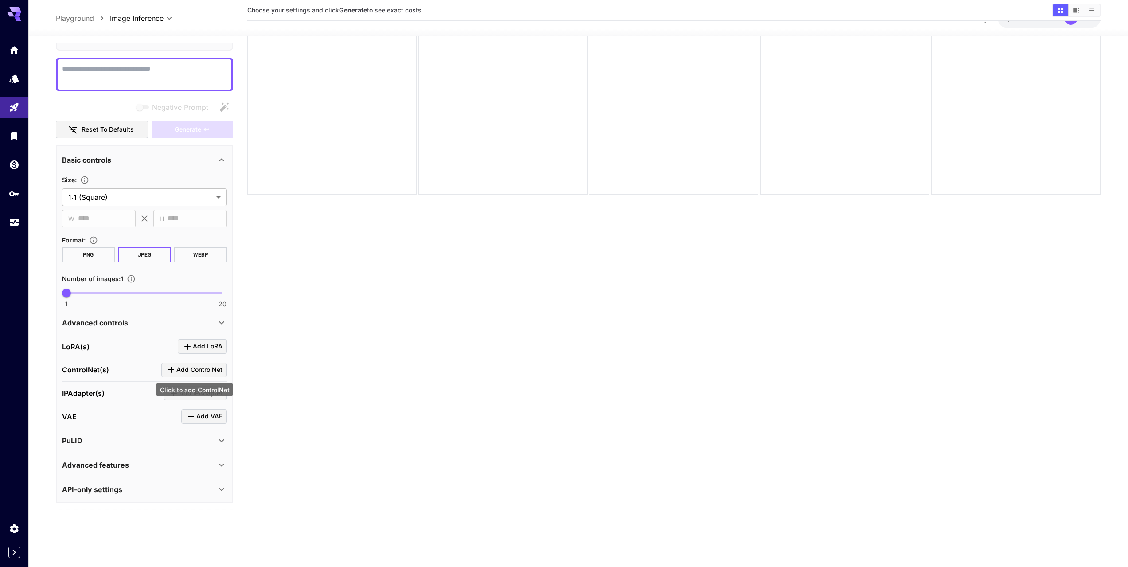
click at [189, 369] on span "Add ControlNet" at bounding box center [199, 369] width 46 height 11
click at [142, 415] on div "Select model" at bounding box center [137, 424] width 138 height 21
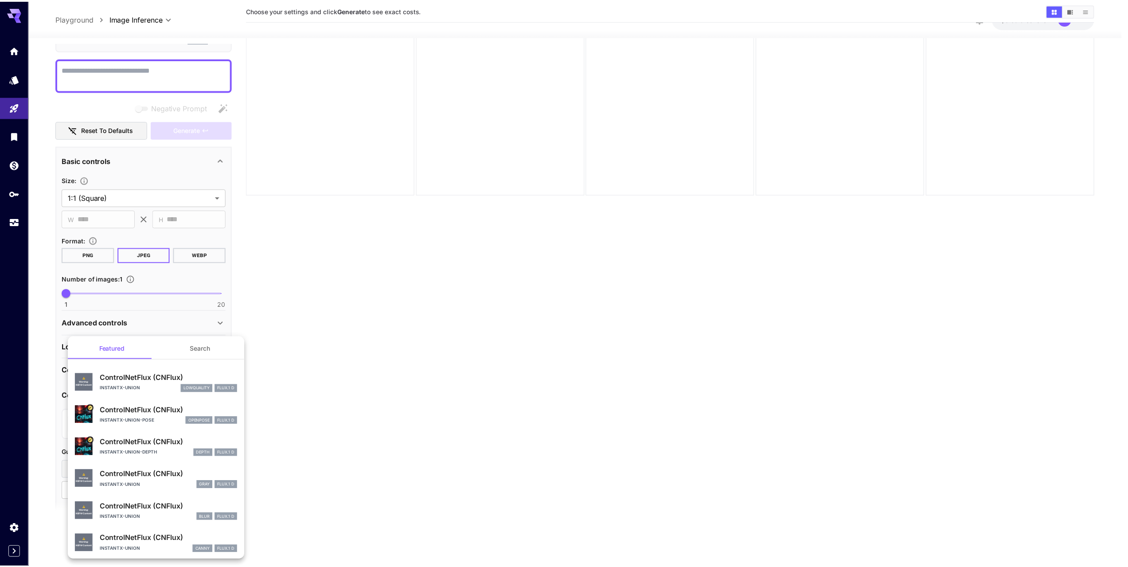
scroll to position [0, 0]
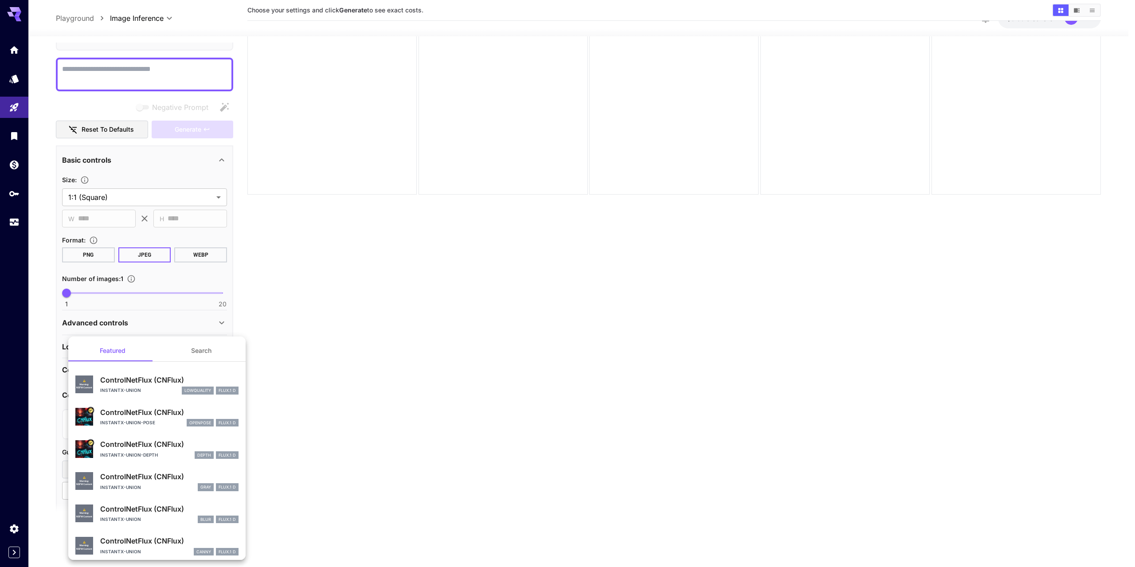
click at [203, 345] on button "Search" at bounding box center [201, 350] width 89 height 21
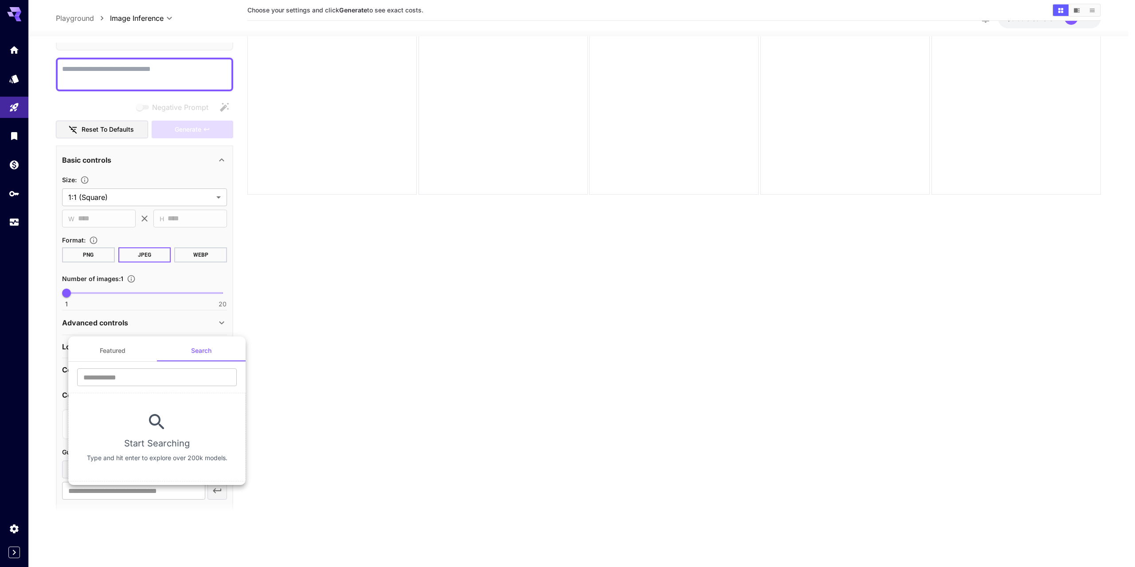
click at [124, 352] on button "Featured" at bounding box center [112, 350] width 89 height 21
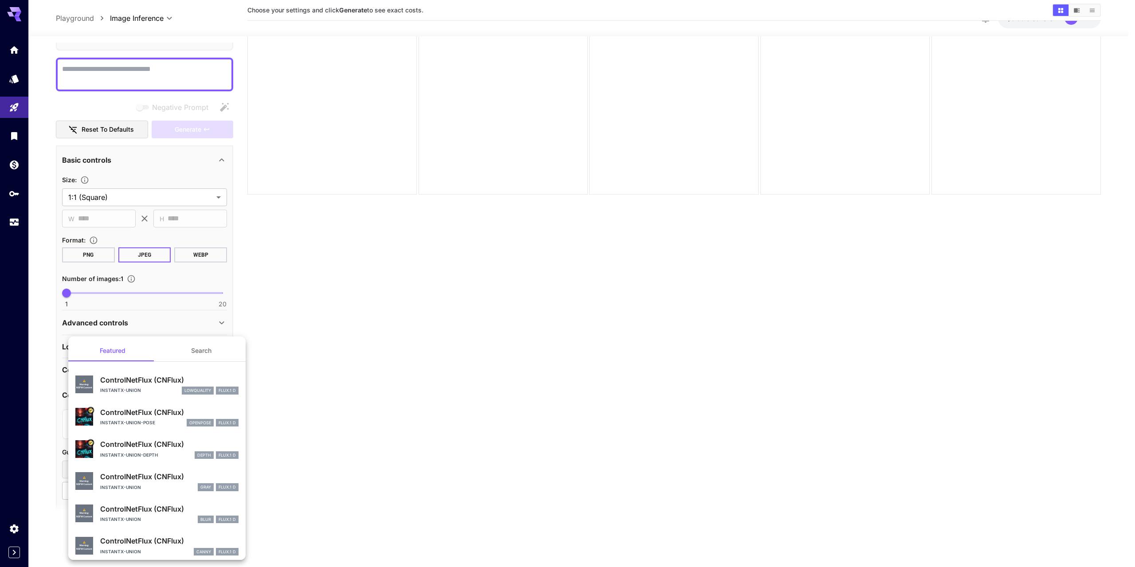
click at [372, 361] on div at bounding box center [567, 283] width 1135 height 567
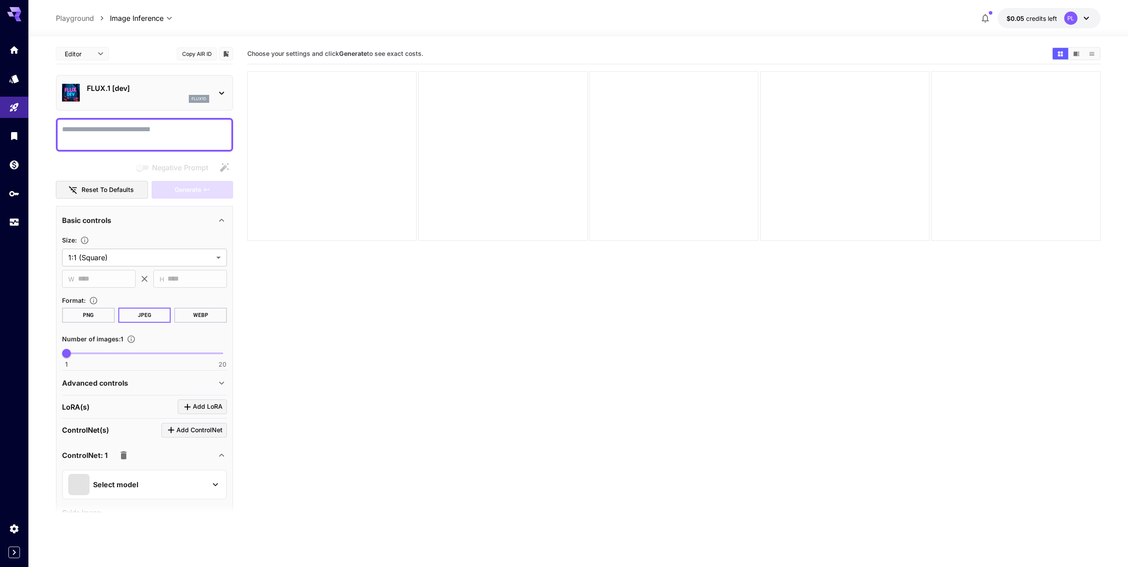
click at [175, 93] on p "FLUX.1 [dev]" at bounding box center [148, 88] width 122 height 11
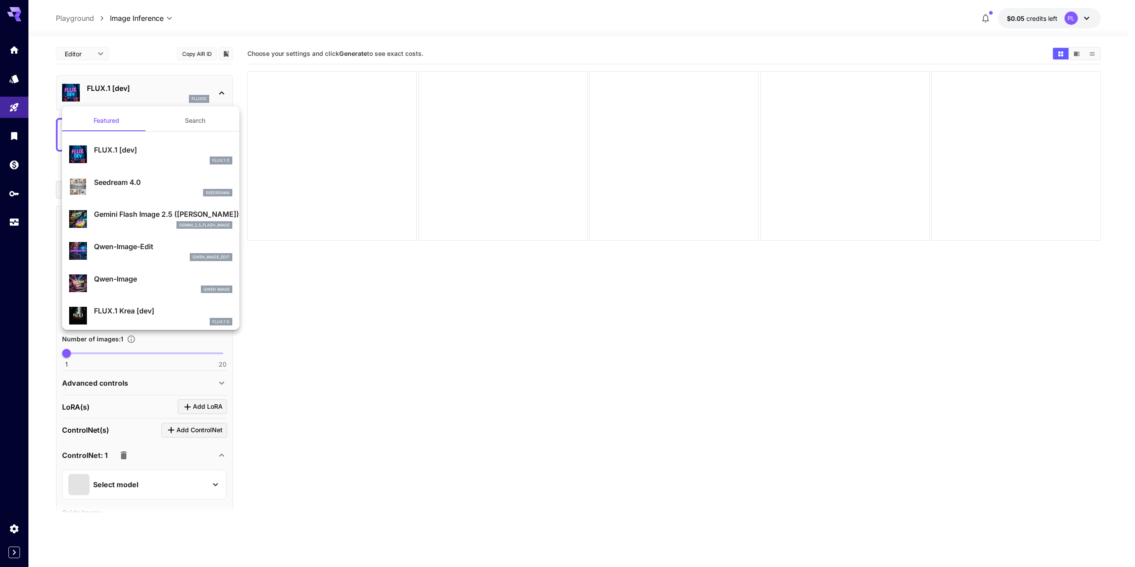
click at [344, 294] on div at bounding box center [567, 283] width 1135 height 567
